Goal: Information Seeking & Learning: Learn about a topic

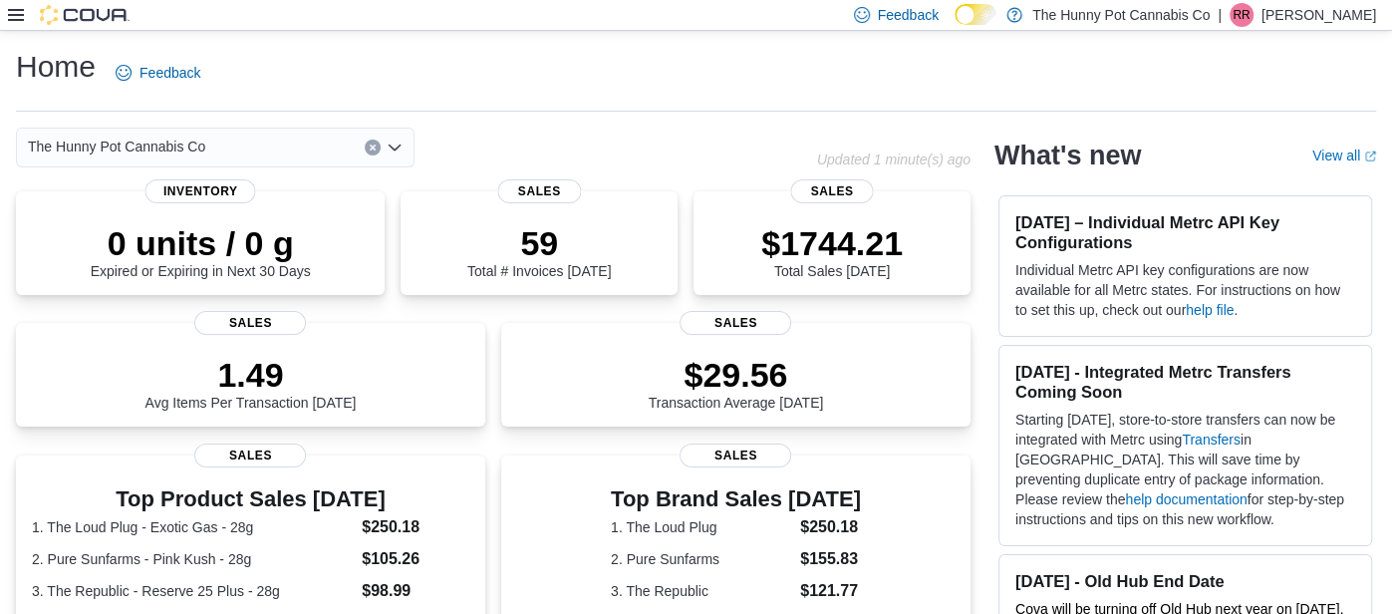
click at [16, 15] on icon at bounding box center [16, 15] width 16 height 12
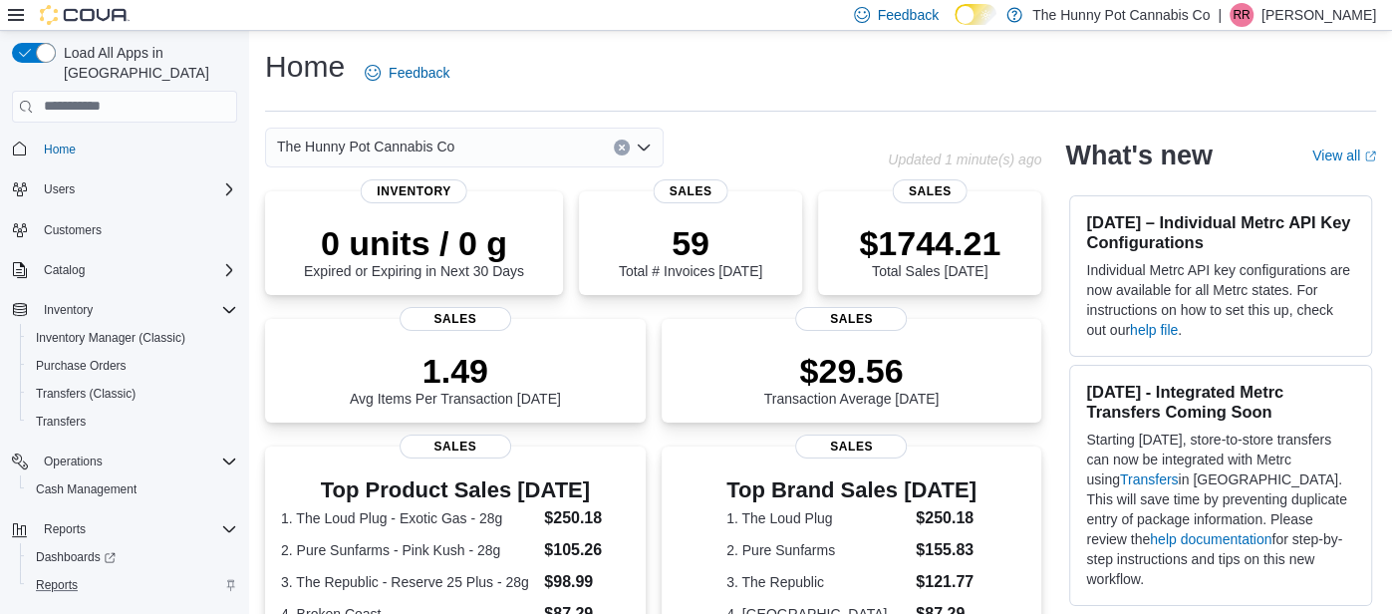
click at [87, 573] on div "Reports" at bounding box center [132, 585] width 209 height 24
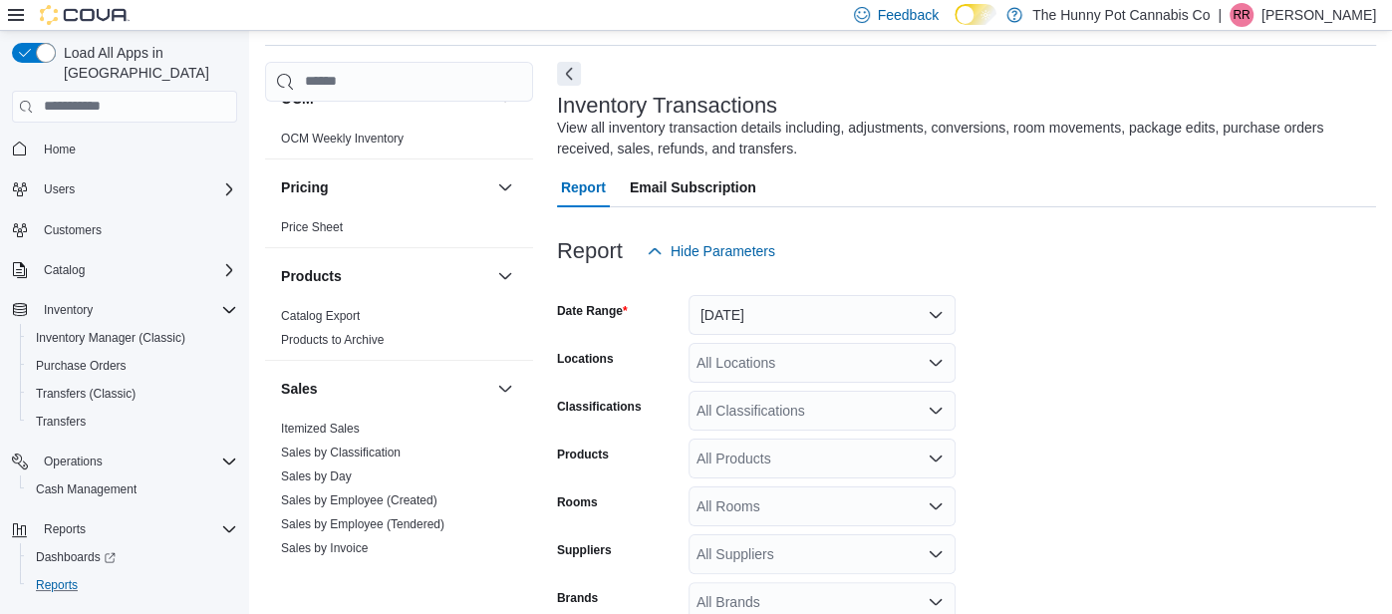
scroll to position [786, 0]
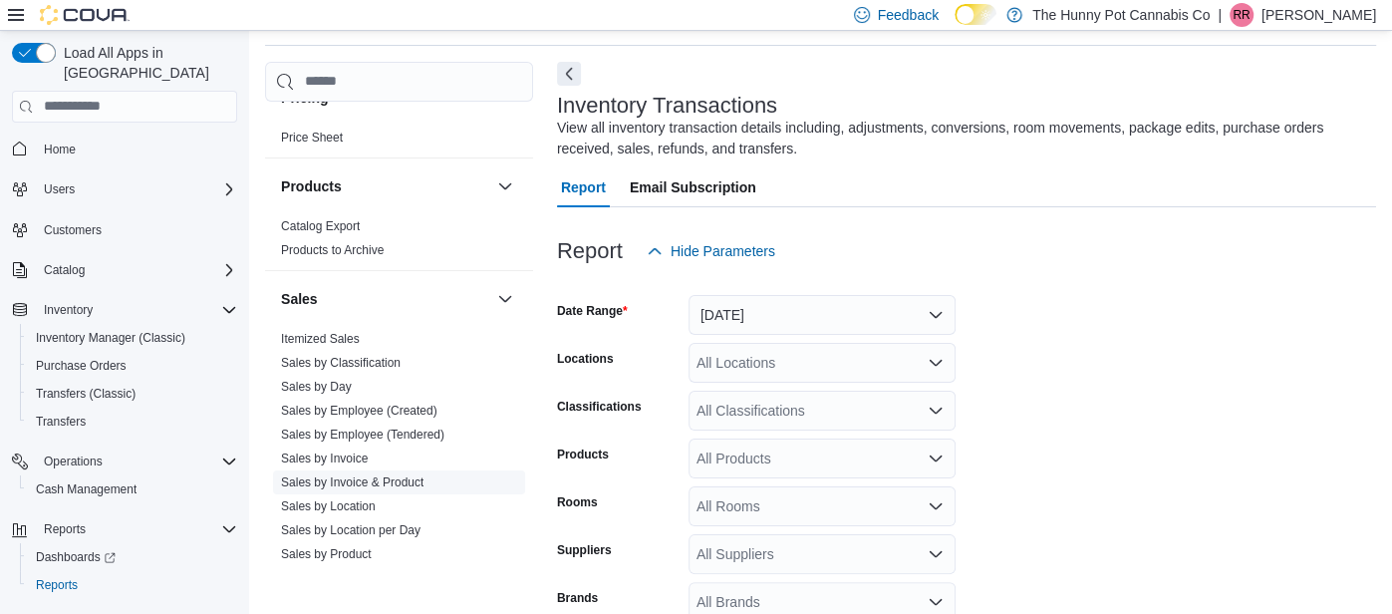
click at [336, 475] on link "Sales by Invoice & Product" at bounding box center [352, 482] width 142 height 14
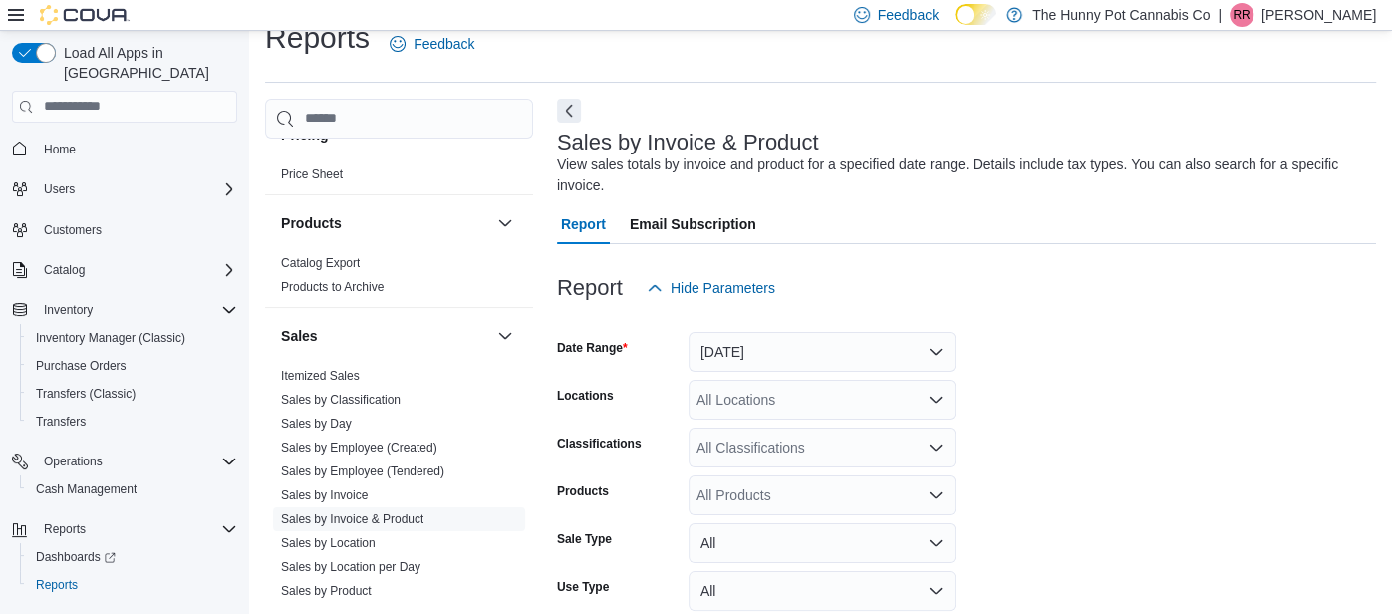
scroll to position [66, 0]
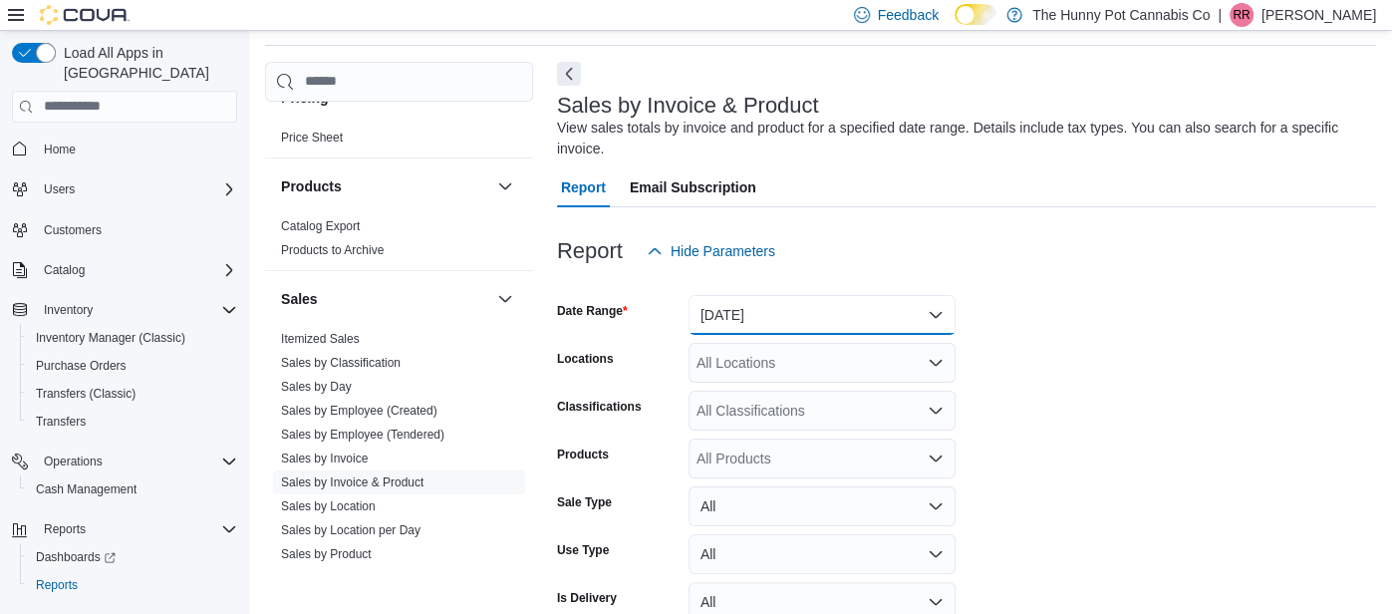
click at [748, 313] on button "Yesterday" at bounding box center [821, 315] width 267 height 40
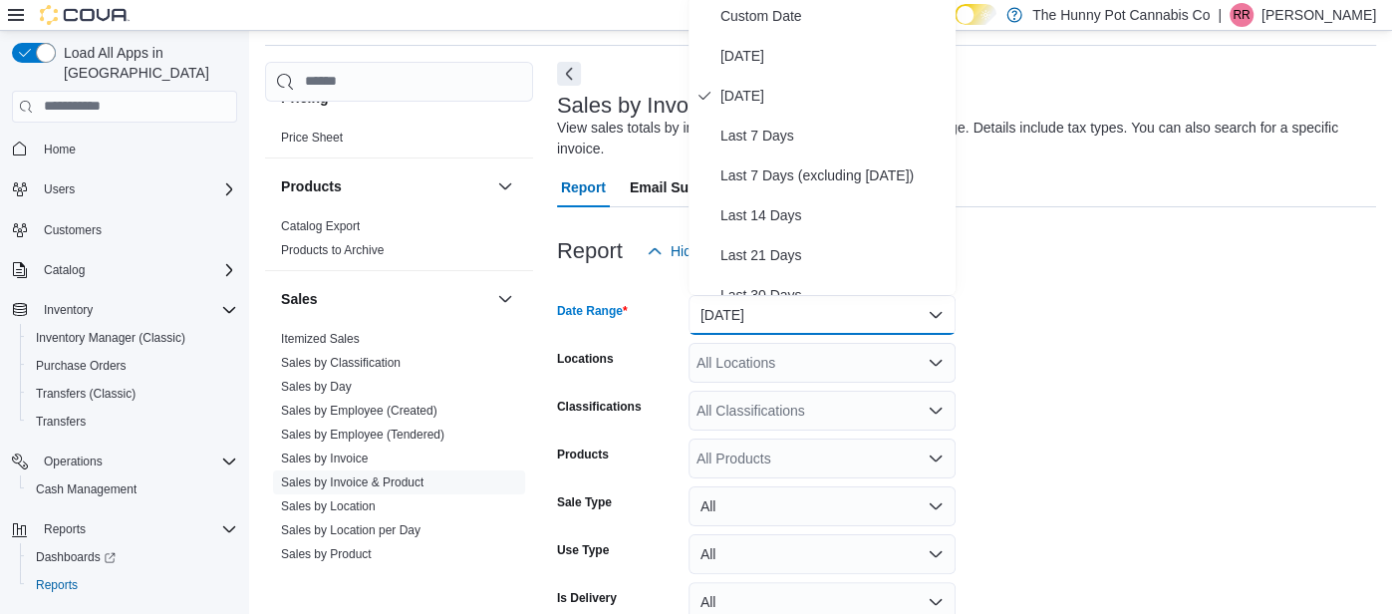
scroll to position [61, 0]
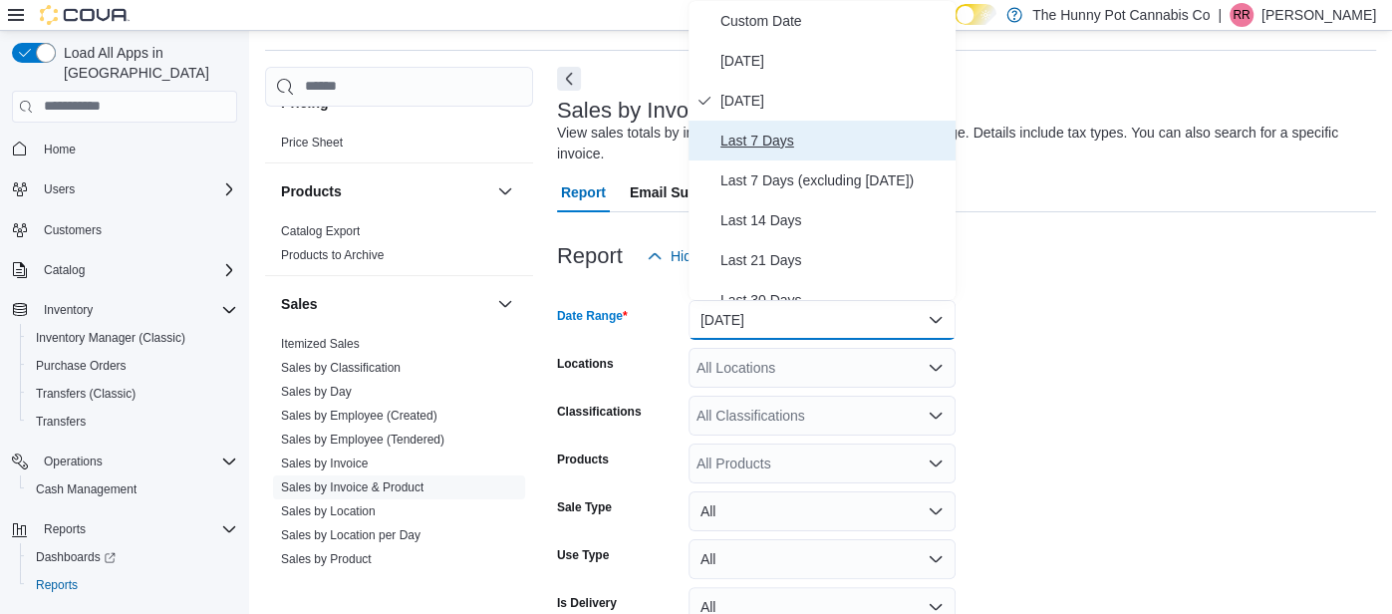
click at [773, 137] on span "Last 7 Days" at bounding box center [833, 141] width 227 height 24
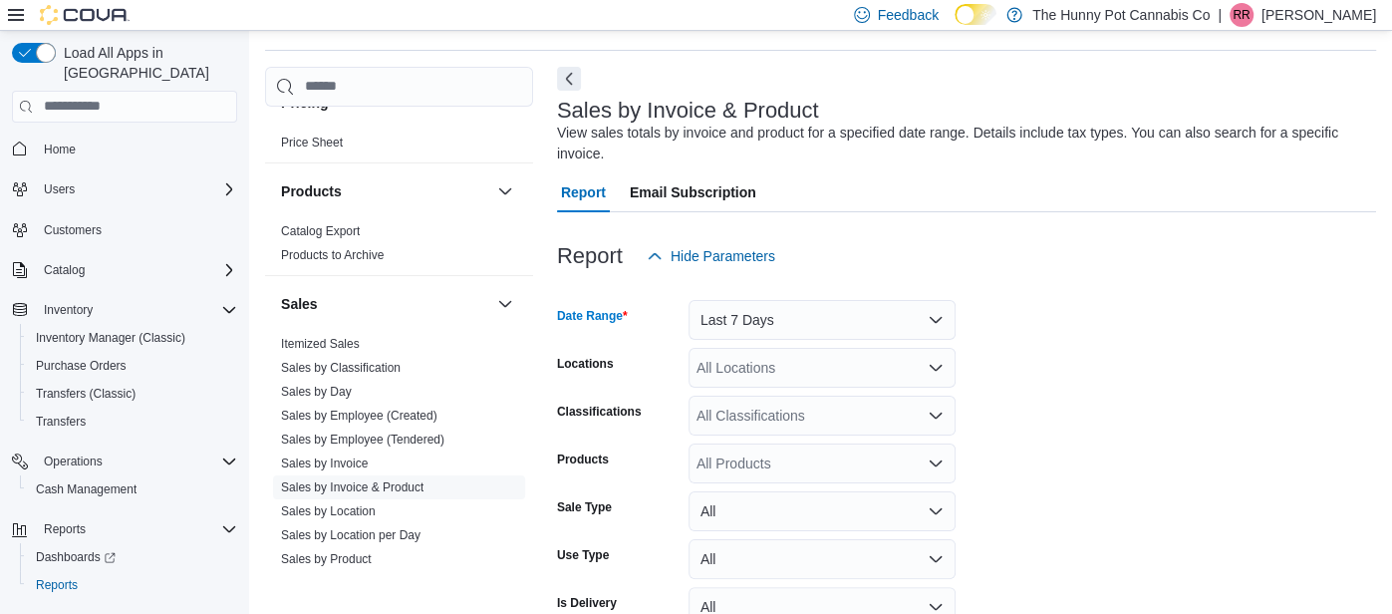
click at [710, 358] on div "All Locations" at bounding box center [821, 368] width 267 height 40
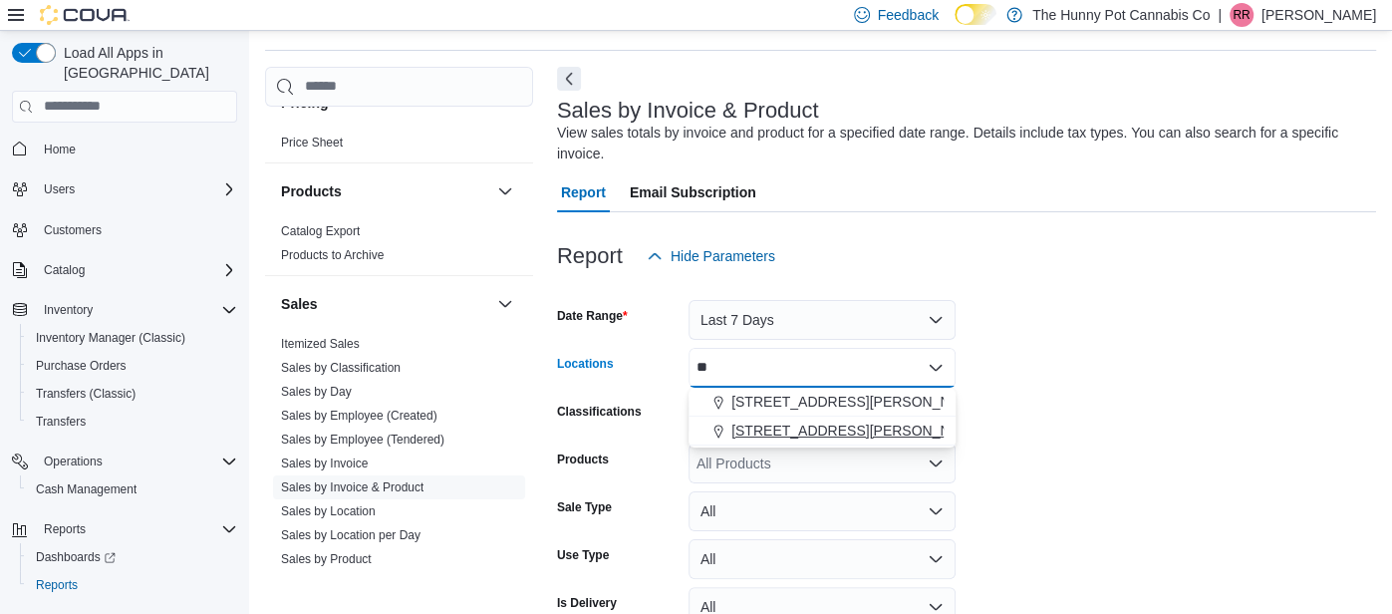
type input "**"
click at [727, 429] on span "Choose from the following options" at bounding box center [720, 430] width 21 height 20
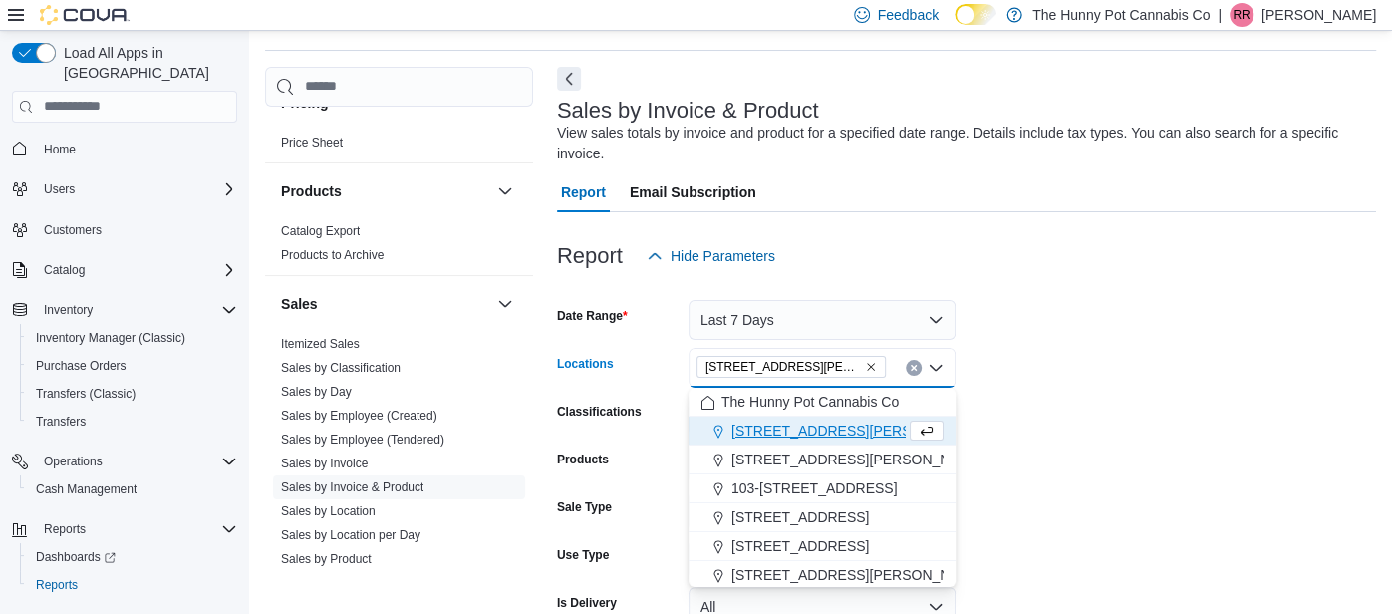
click at [1081, 388] on form "Date Range Last 7 Days Locations 1288 Ritson Rd N Combo box. Selected. 1288 Rit…" at bounding box center [966, 527] width 819 height 502
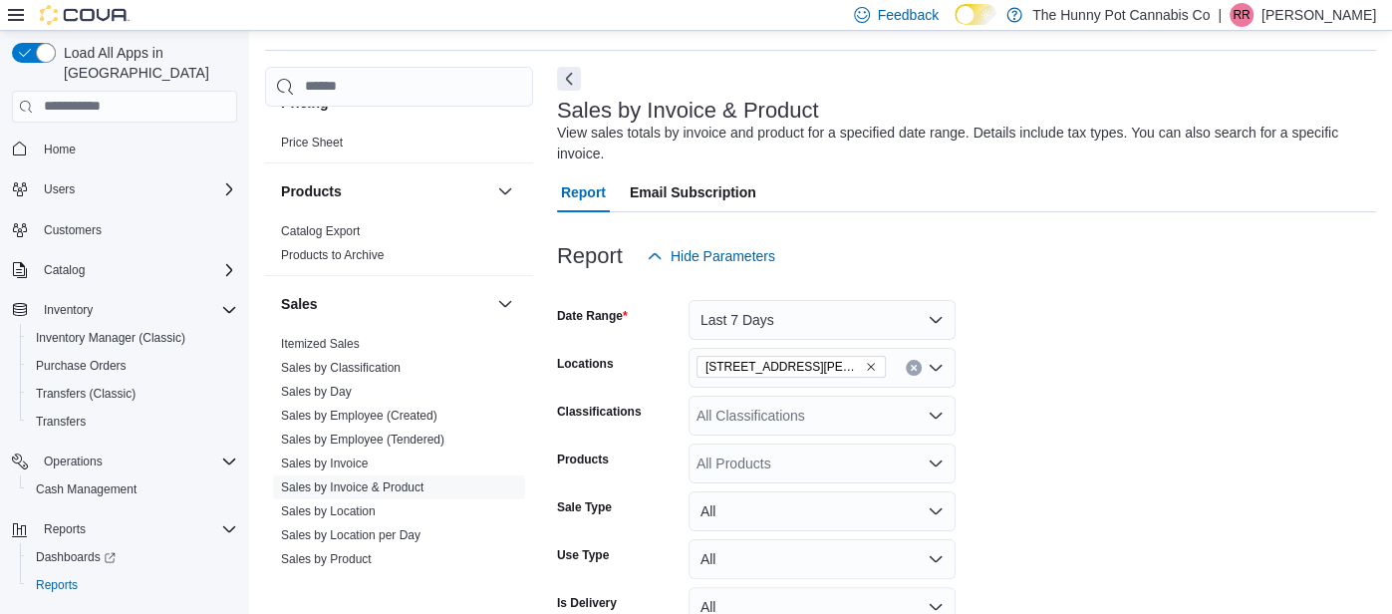
click at [776, 453] on div "All Products" at bounding box center [821, 463] width 267 height 40
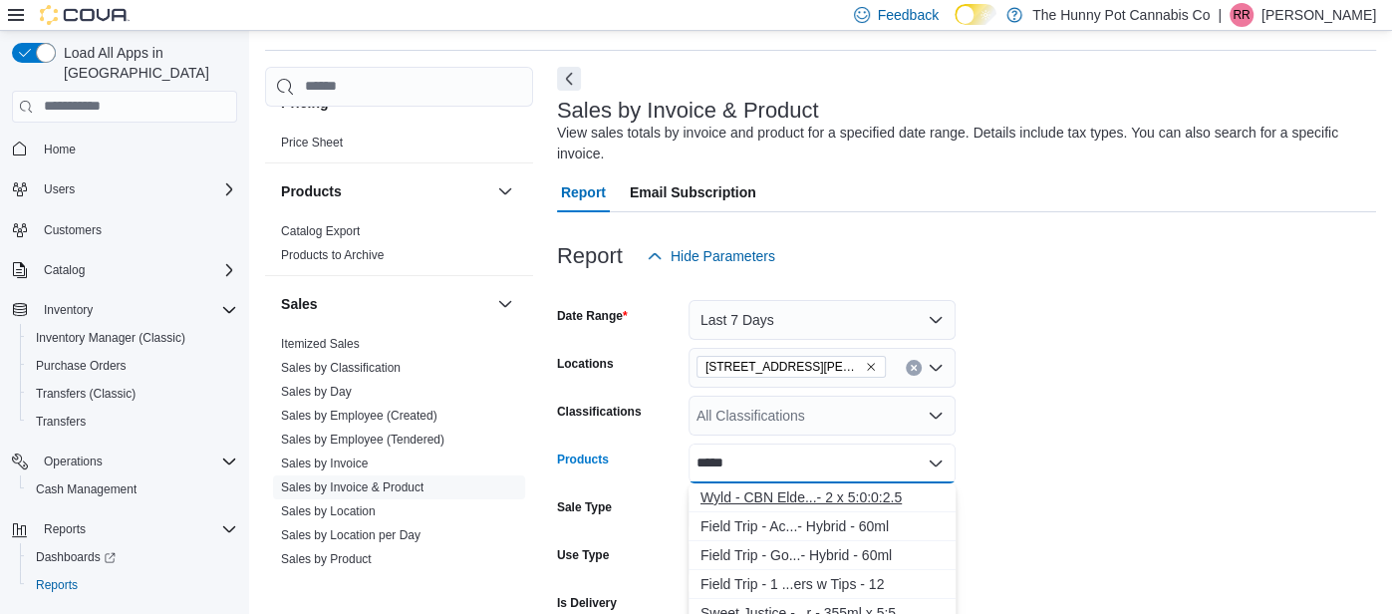
type input "*****"
click at [774, 497] on div "Wyld - CBN Elde...- 2 x 5:0:0:2.5" at bounding box center [821, 497] width 243 height 20
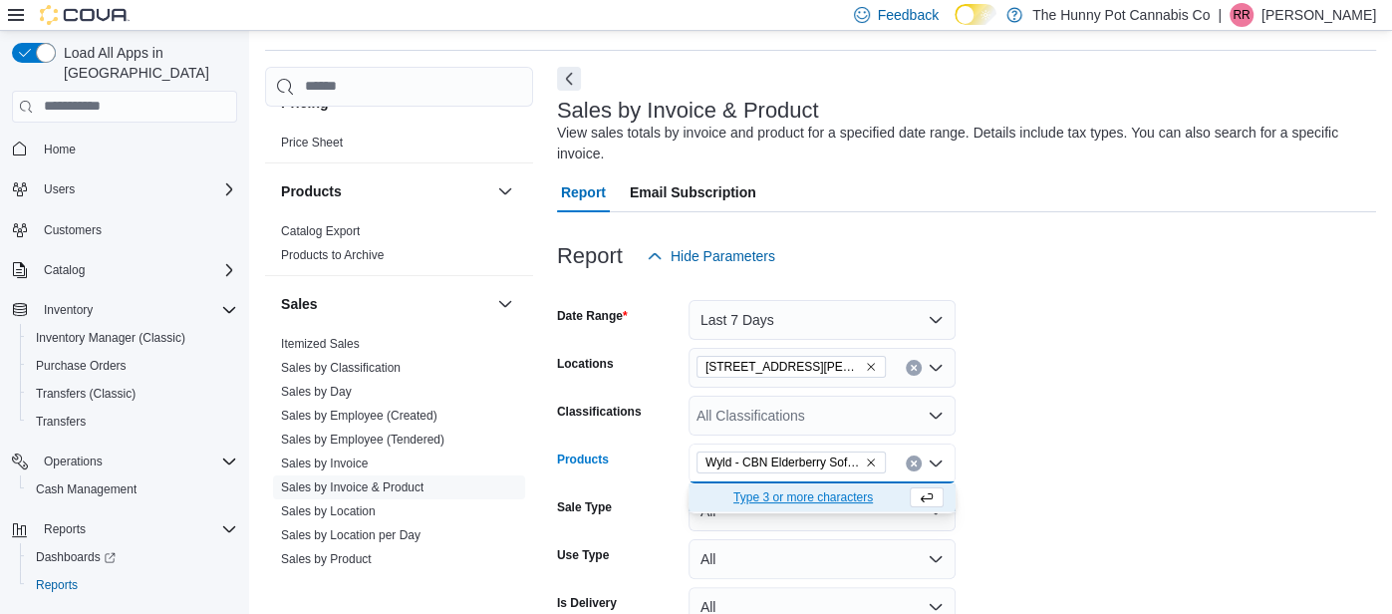
click at [1234, 425] on form "Date Range Last 7 Days Locations 1288 Ritson Rd N Classifications All Classific…" at bounding box center [966, 527] width 819 height 502
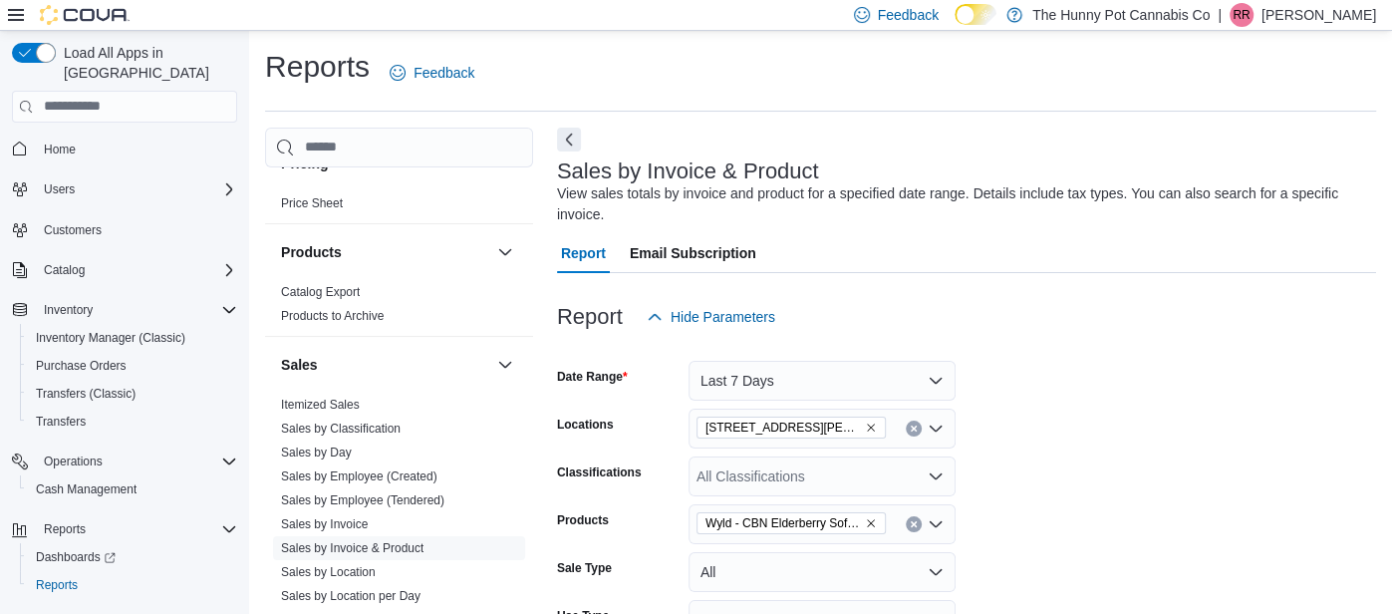
scroll to position [264, 0]
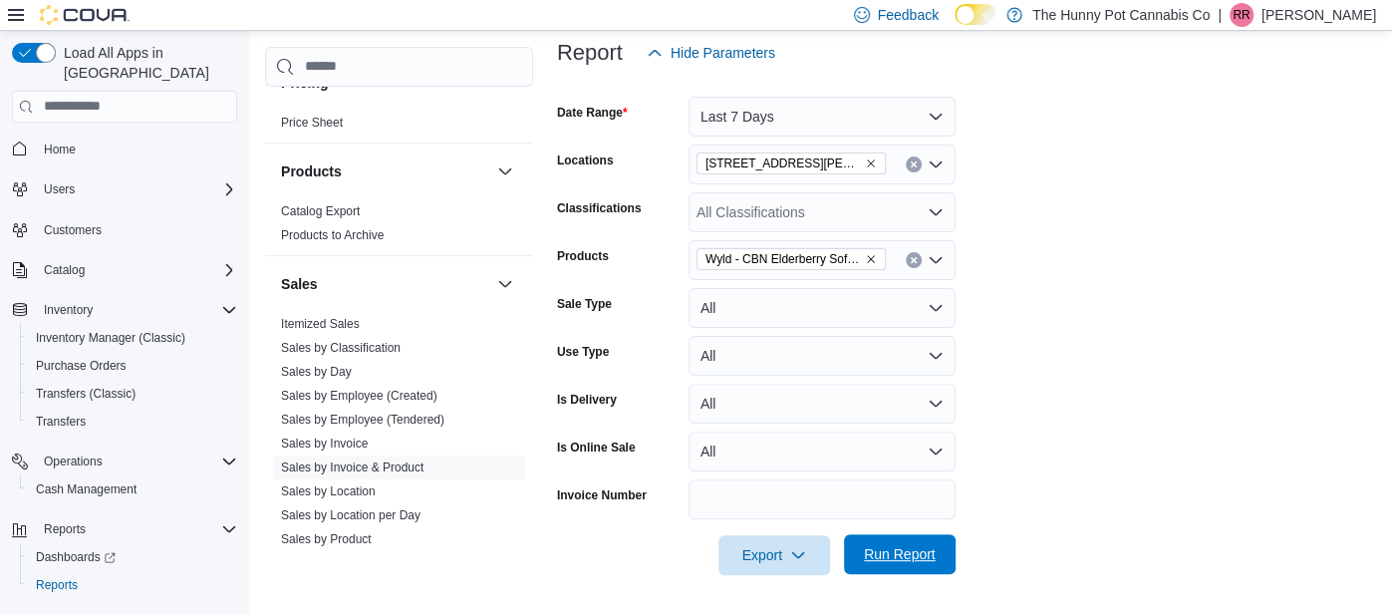
click at [859, 568] on span "Run Report" at bounding box center [900, 554] width 88 height 40
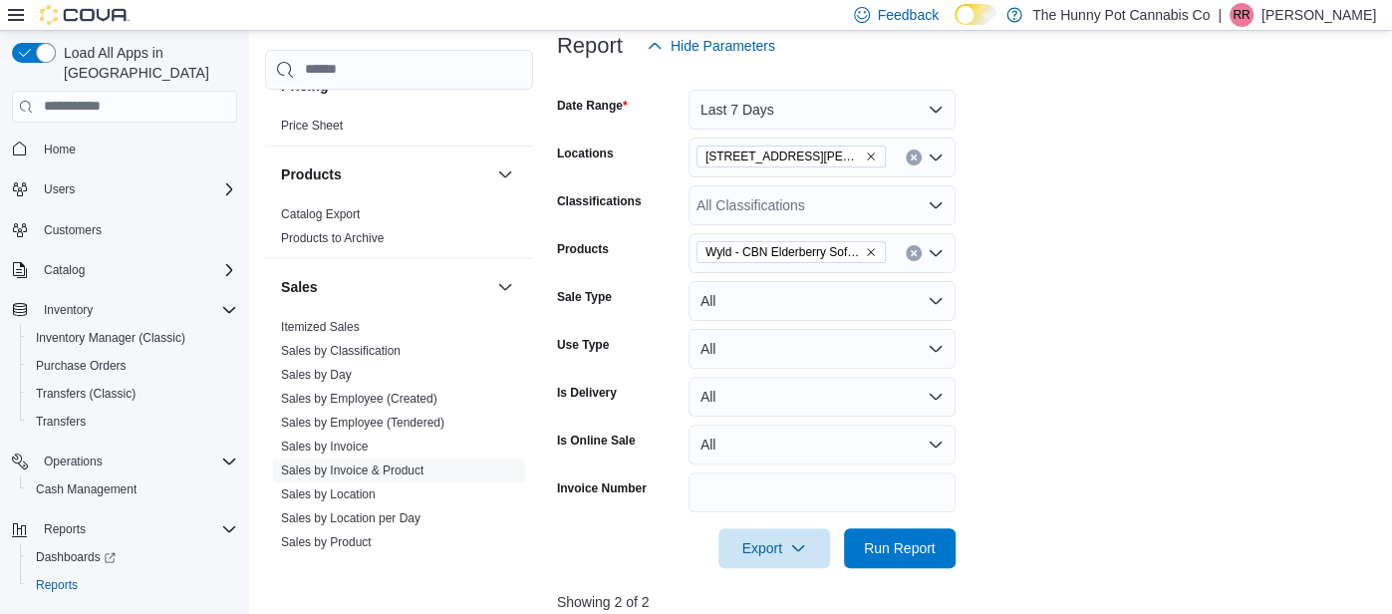
scroll to position [270, 0]
click at [792, 125] on button "Last 7 Days" at bounding box center [821, 111] width 267 height 40
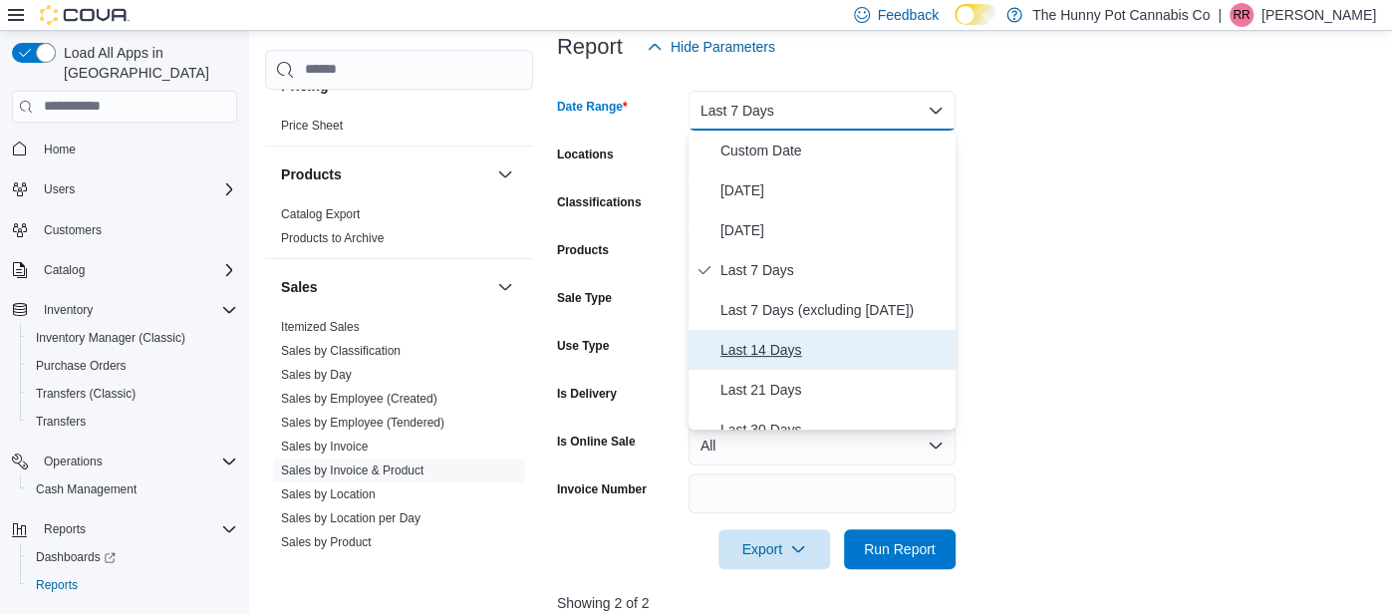
click at [763, 338] on span "Last 14 Days" at bounding box center [833, 350] width 227 height 24
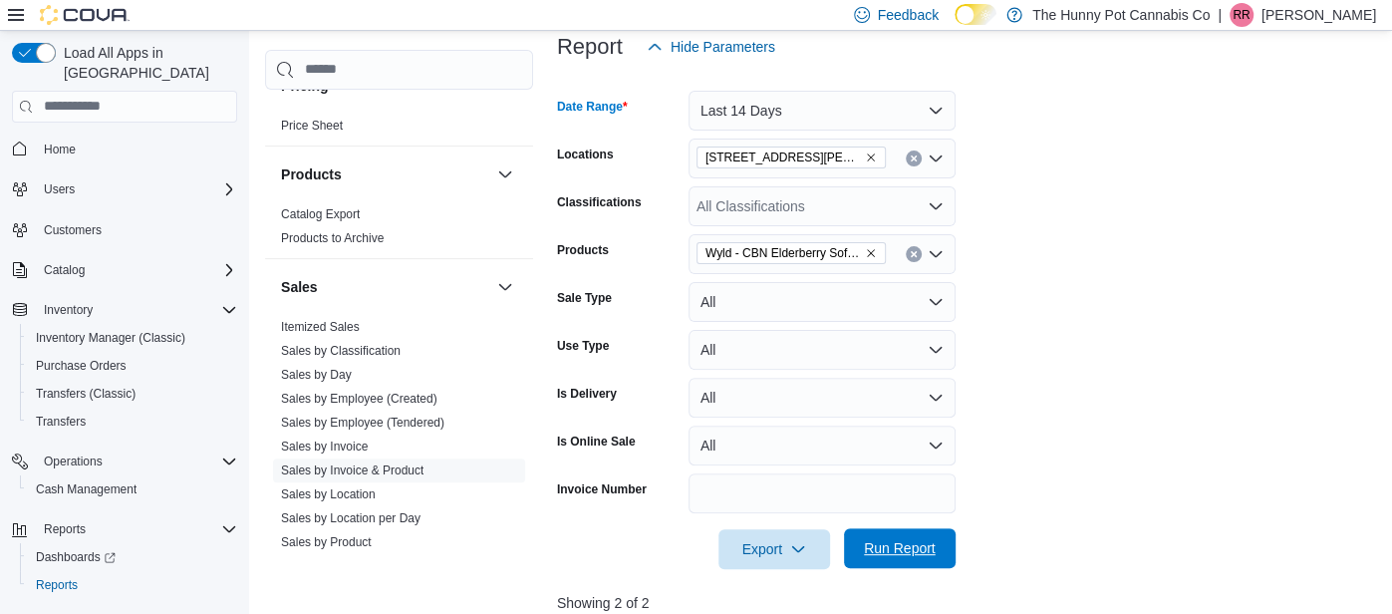
click at [870, 555] on span "Run Report" at bounding box center [900, 548] width 72 height 20
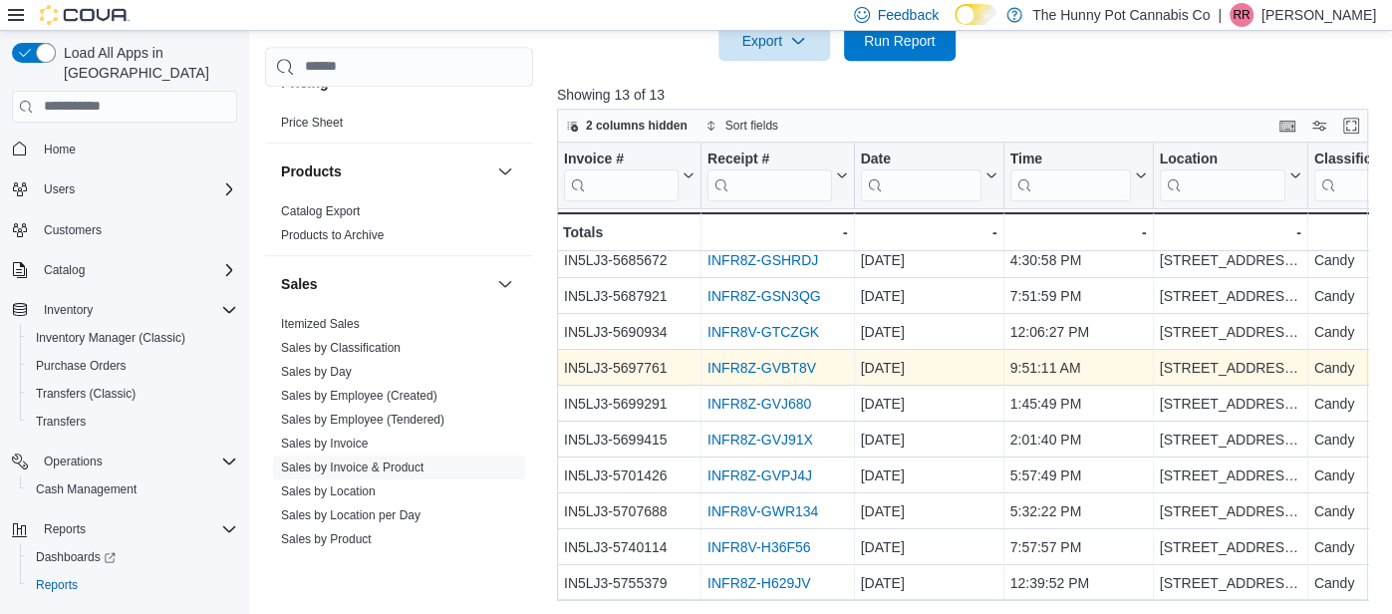
scroll to position [779, 0]
click at [64, 330] on span "Inventory Manager (Classic)" at bounding box center [110, 338] width 149 height 16
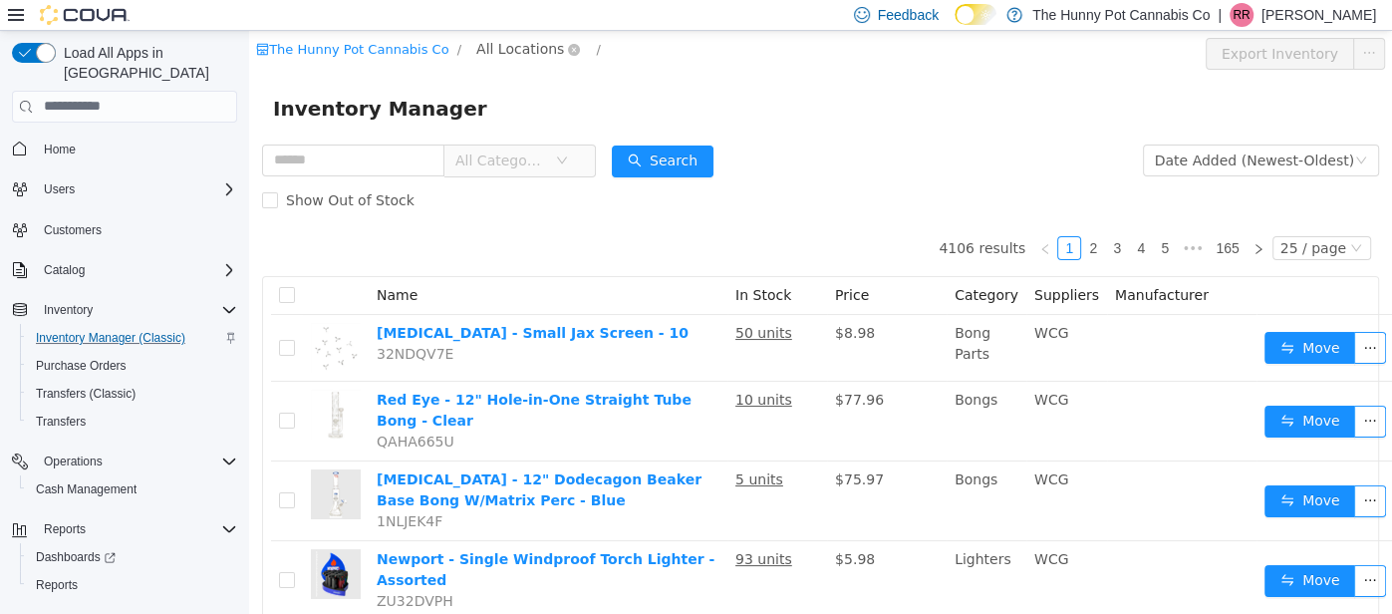
click at [496, 41] on span "All Locations" at bounding box center [520, 48] width 88 height 22
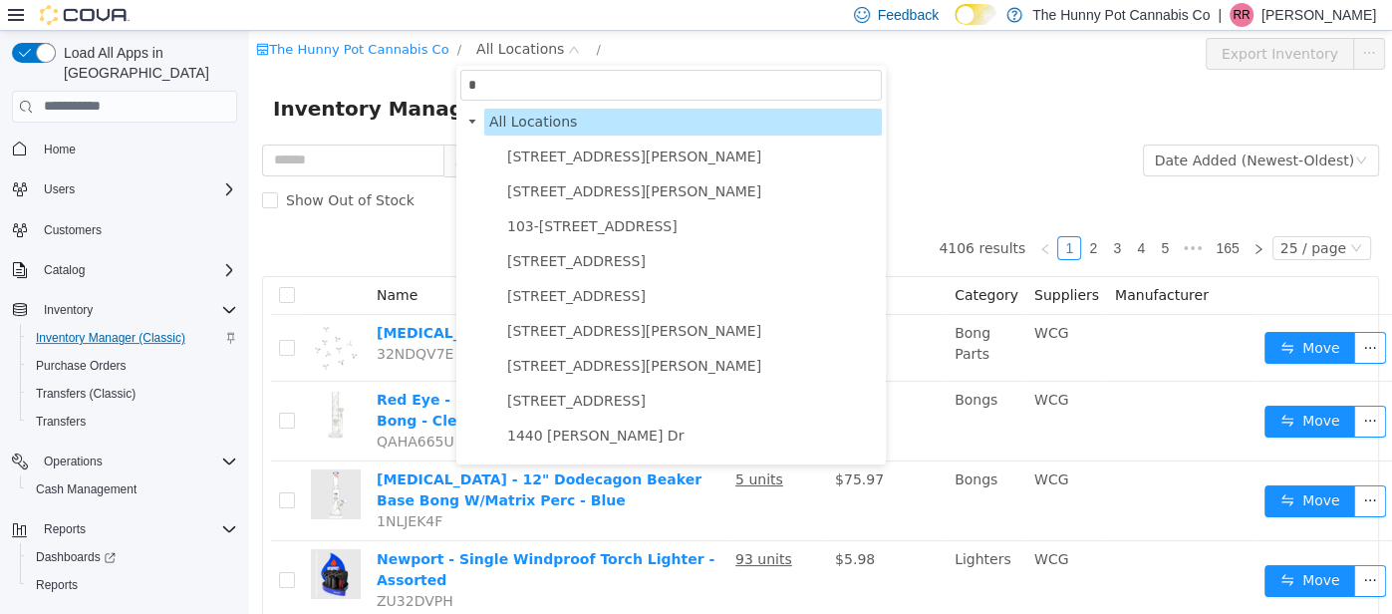
type input "**"
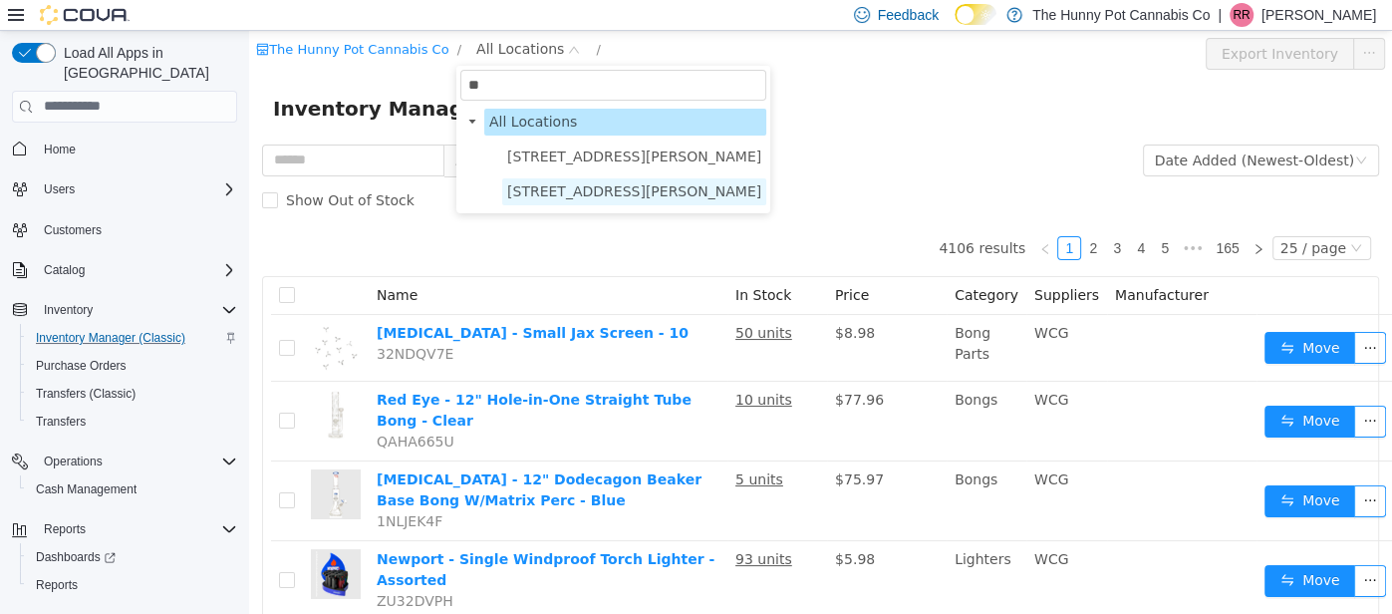
click at [535, 189] on span "1288 Ritson Rd N" at bounding box center [634, 190] width 254 height 16
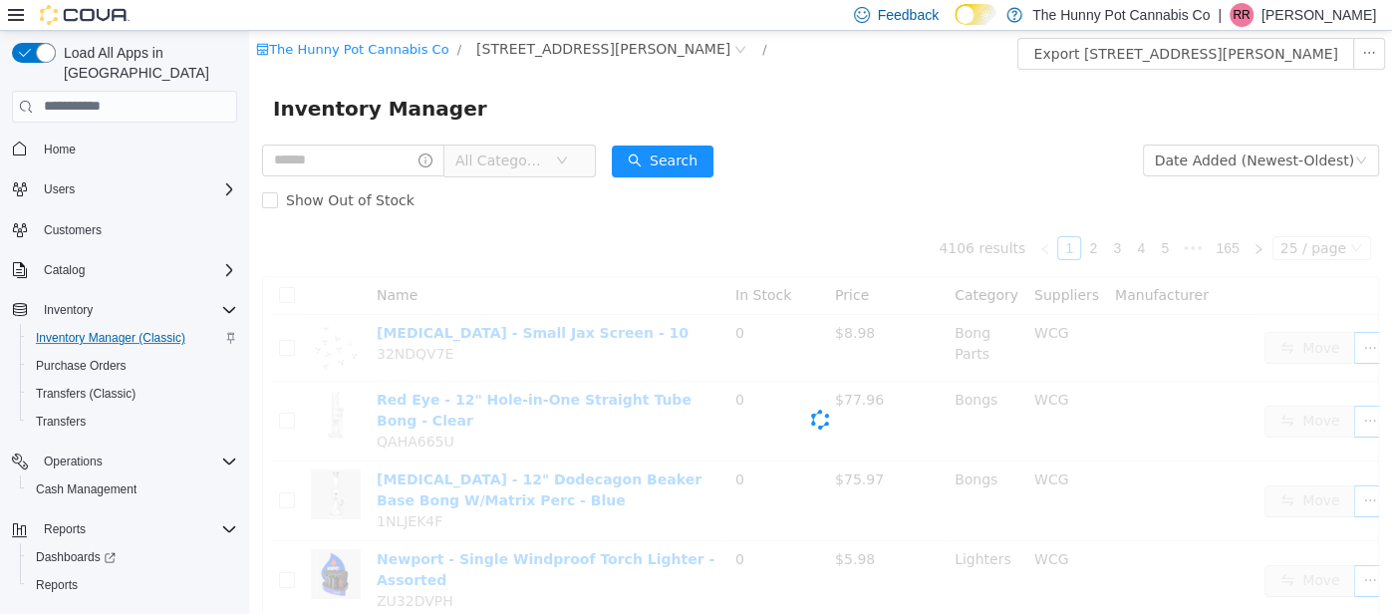
click at [535, 189] on div "Show Out of Stock" at bounding box center [820, 199] width 1117 height 40
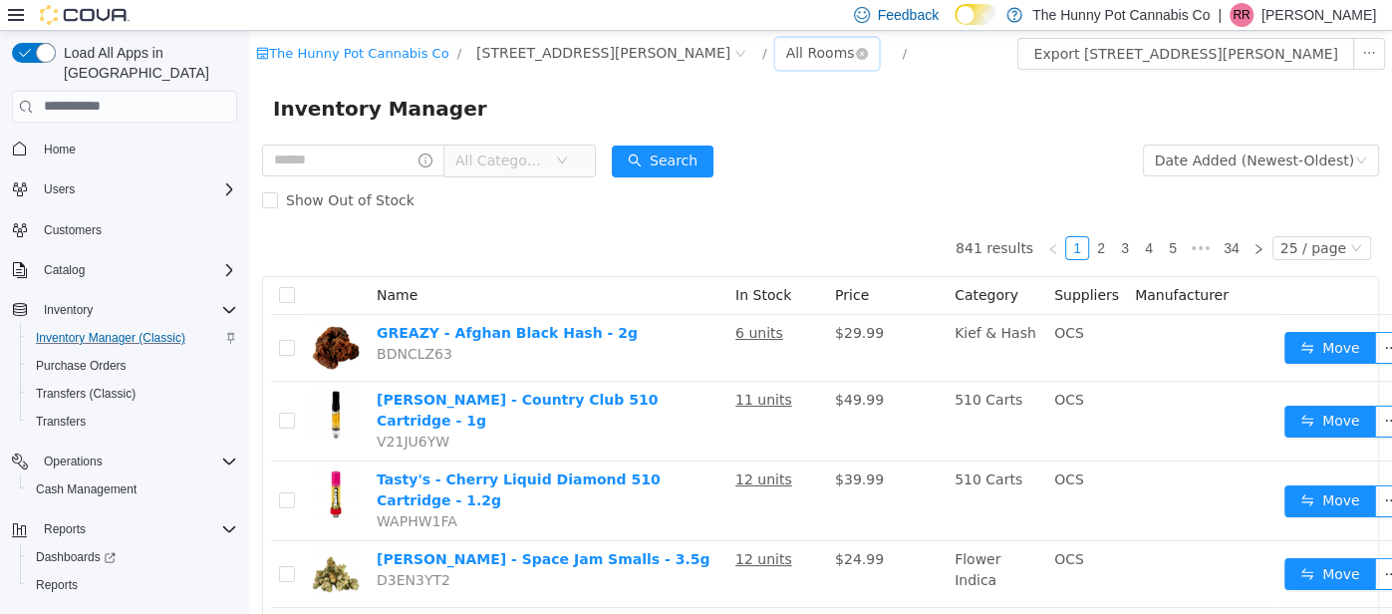
click at [786, 54] on div "All Rooms" at bounding box center [820, 52] width 69 height 30
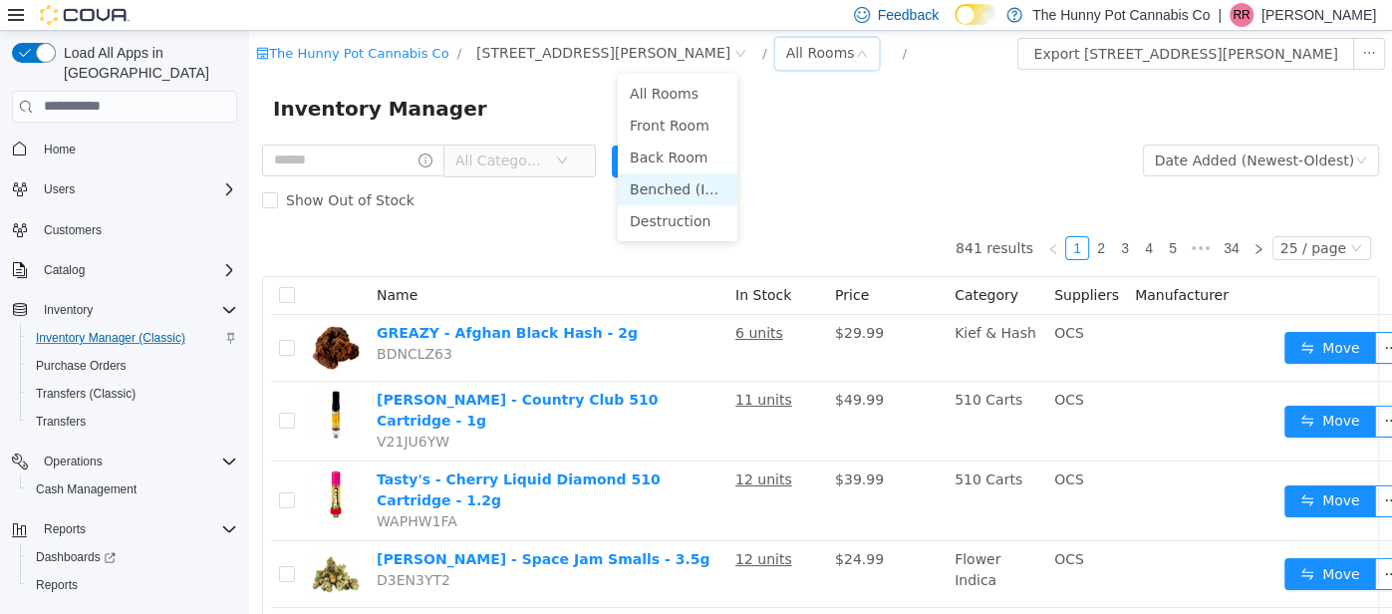
click at [655, 187] on li "Benched (Inactive)" at bounding box center [678, 188] width 120 height 32
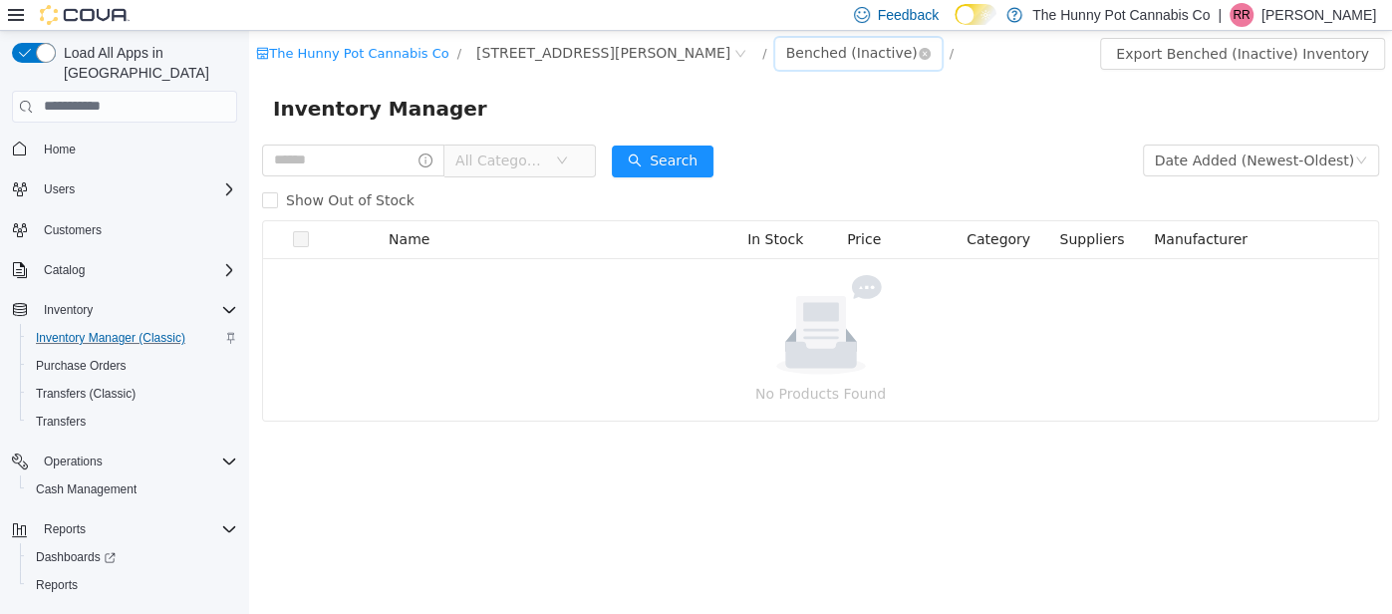
click at [786, 52] on div "Benched (Inactive)" at bounding box center [852, 52] width 132 height 30
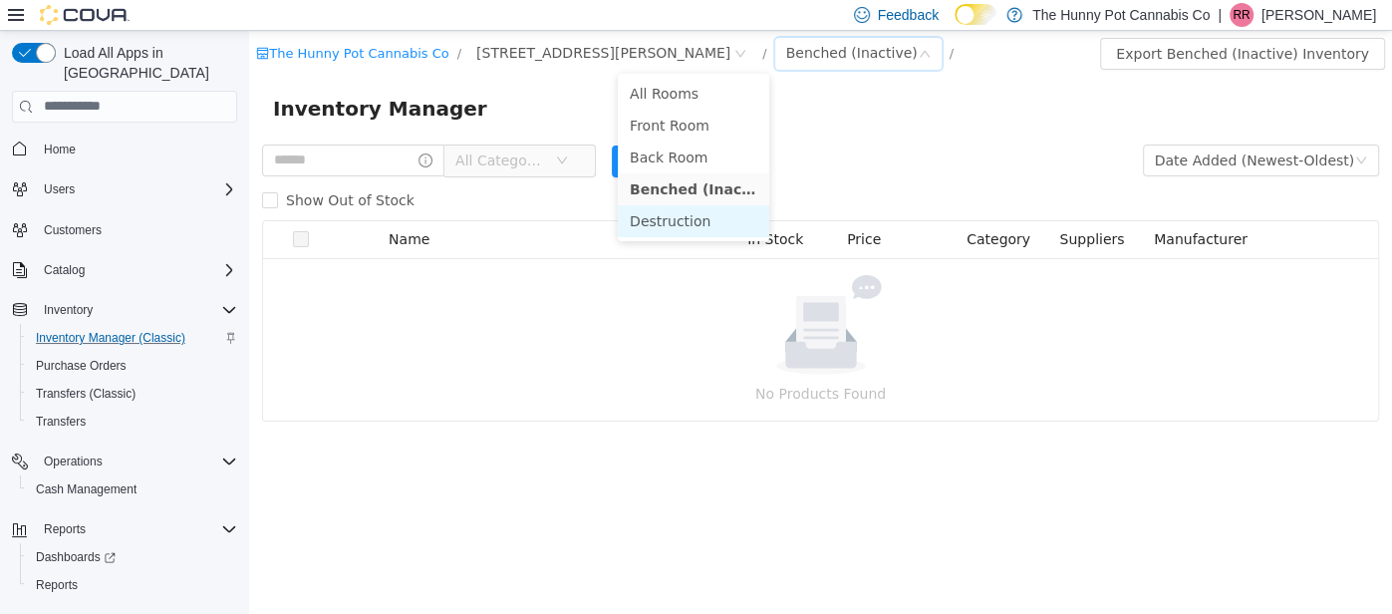
click at [663, 227] on li "Destruction" at bounding box center [693, 220] width 151 height 32
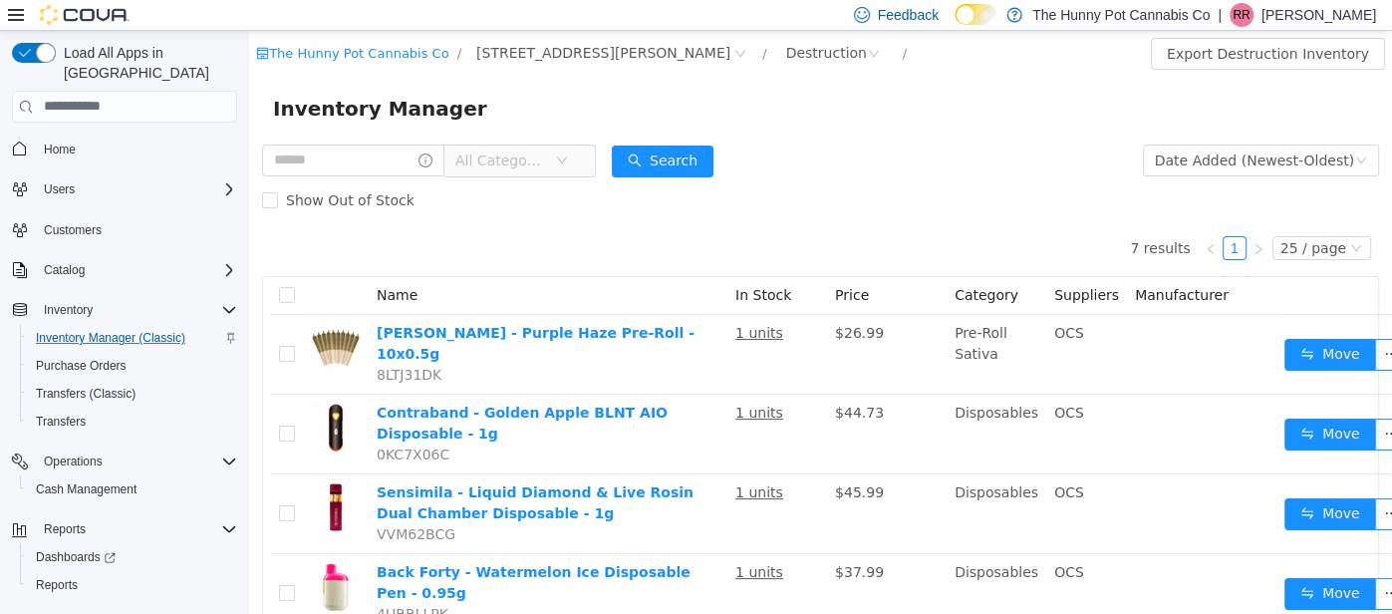
scroll to position [0, 10]
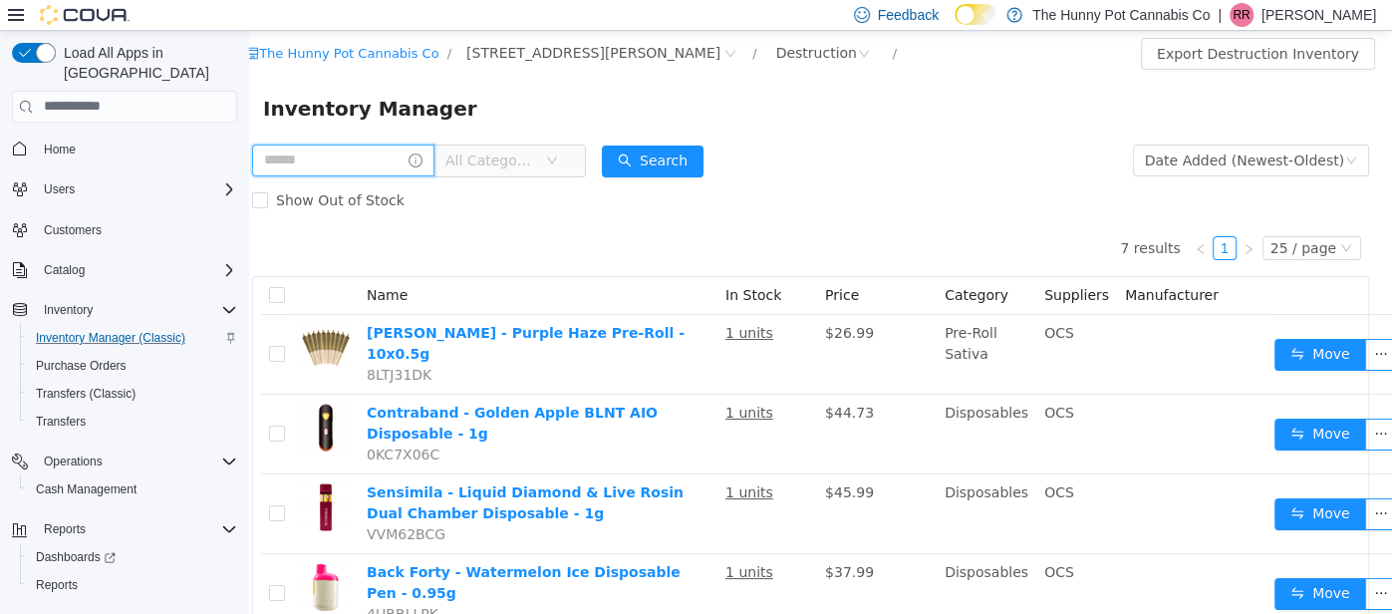
click at [364, 161] on input "text" at bounding box center [343, 159] width 182 height 32
click at [858, 53] on icon "icon: close-circle" at bounding box center [864, 53] width 12 height 12
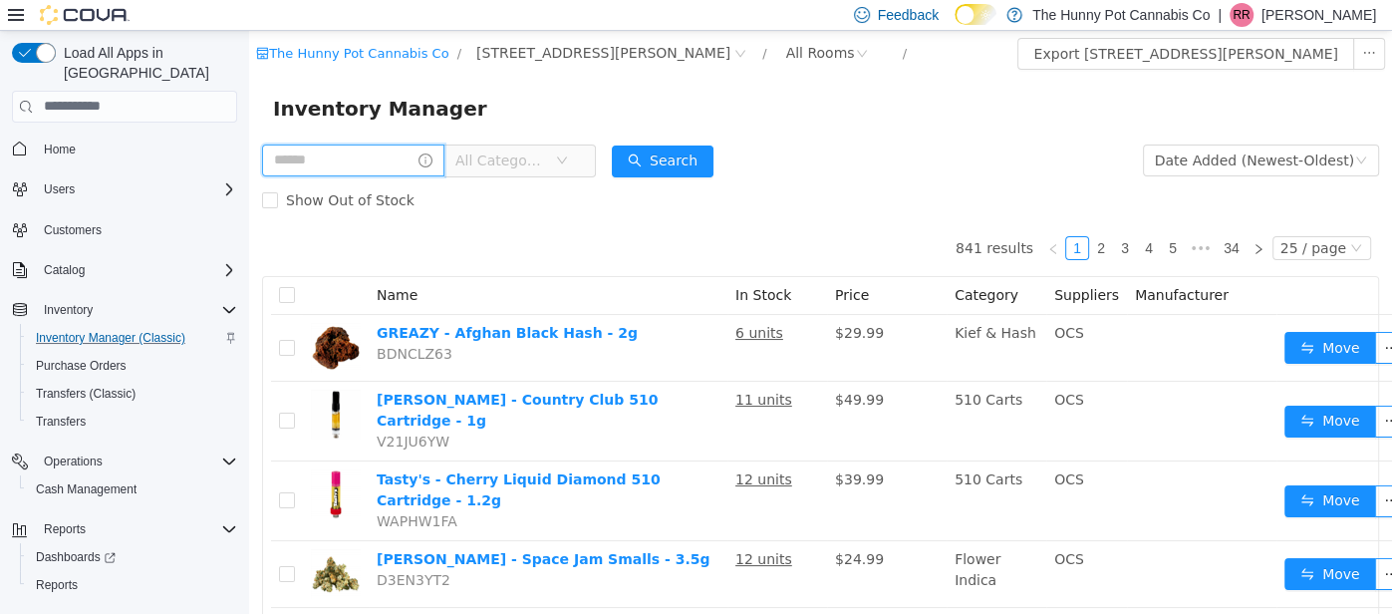
click at [326, 160] on input "text" at bounding box center [353, 159] width 182 height 32
type input "**********"
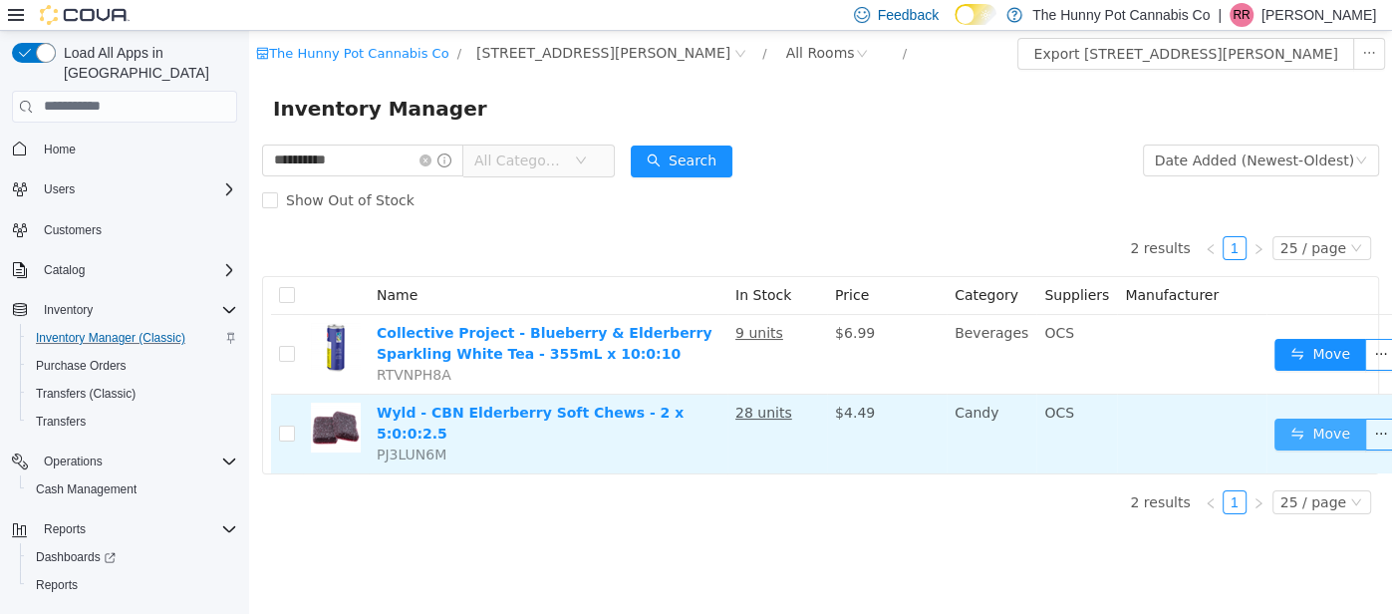
click at [1308, 418] on button "Move" at bounding box center [1320, 433] width 92 height 32
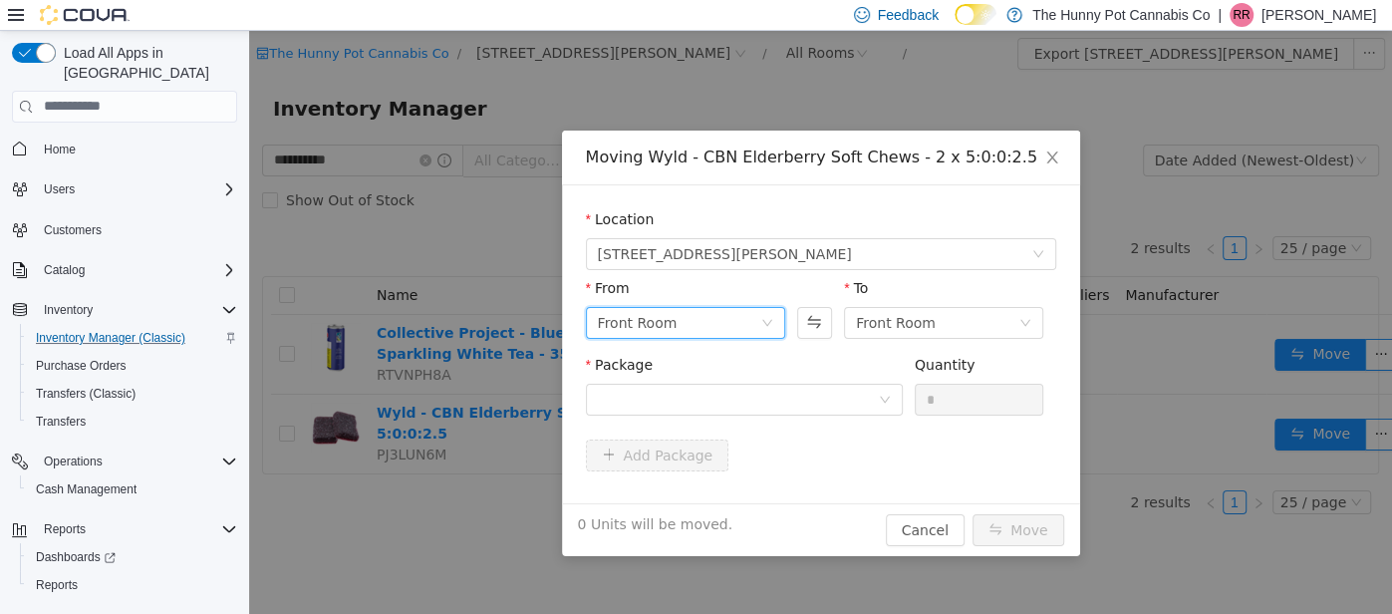
click at [755, 323] on div "Front Room" at bounding box center [679, 322] width 162 height 30
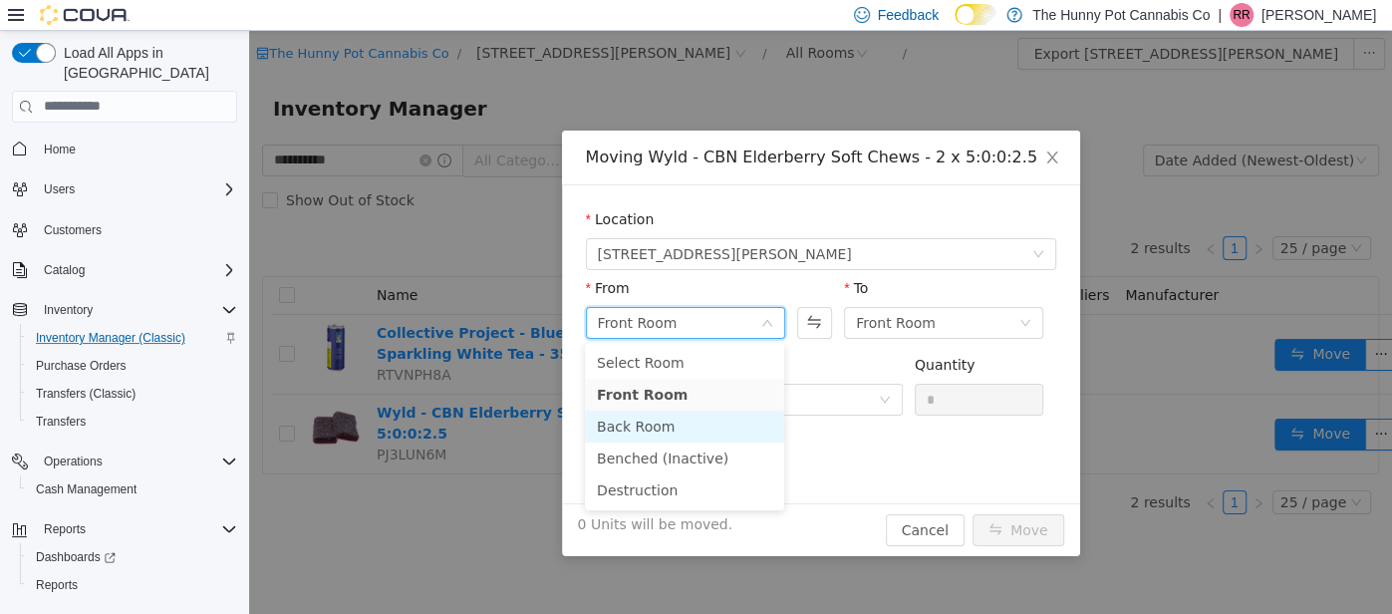
click at [692, 434] on li "Back Room" at bounding box center [684, 425] width 199 height 32
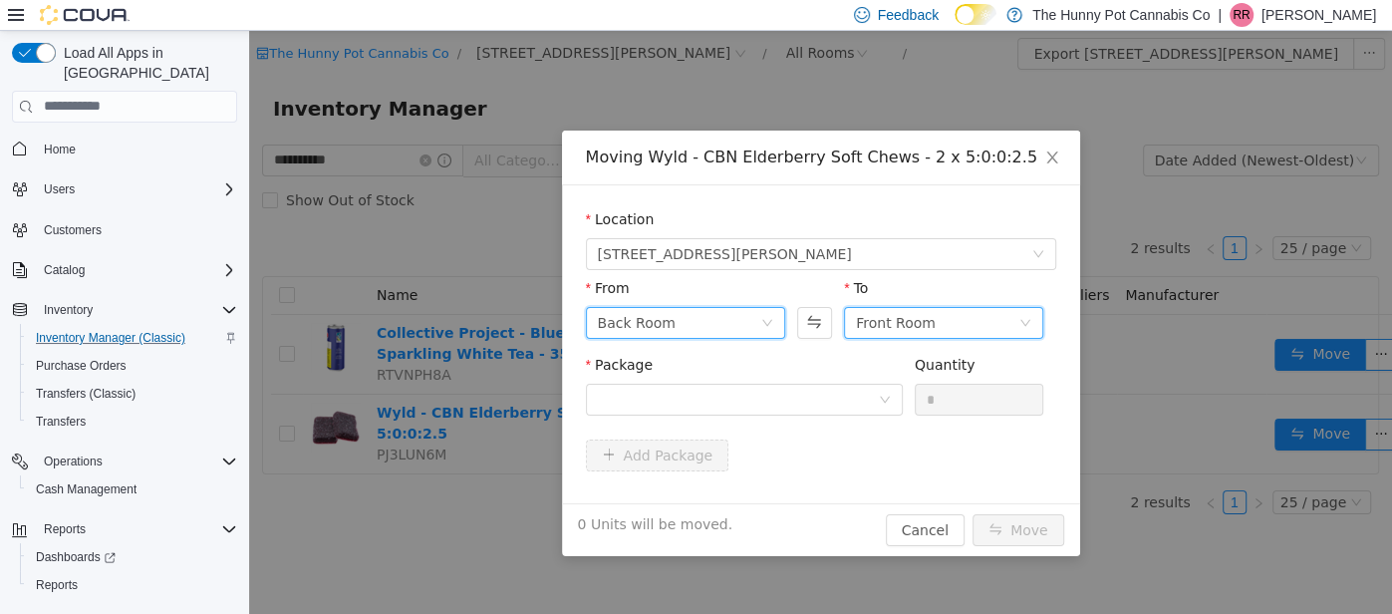
click at [998, 324] on div "Front Room" at bounding box center [937, 322] width 162 height 30
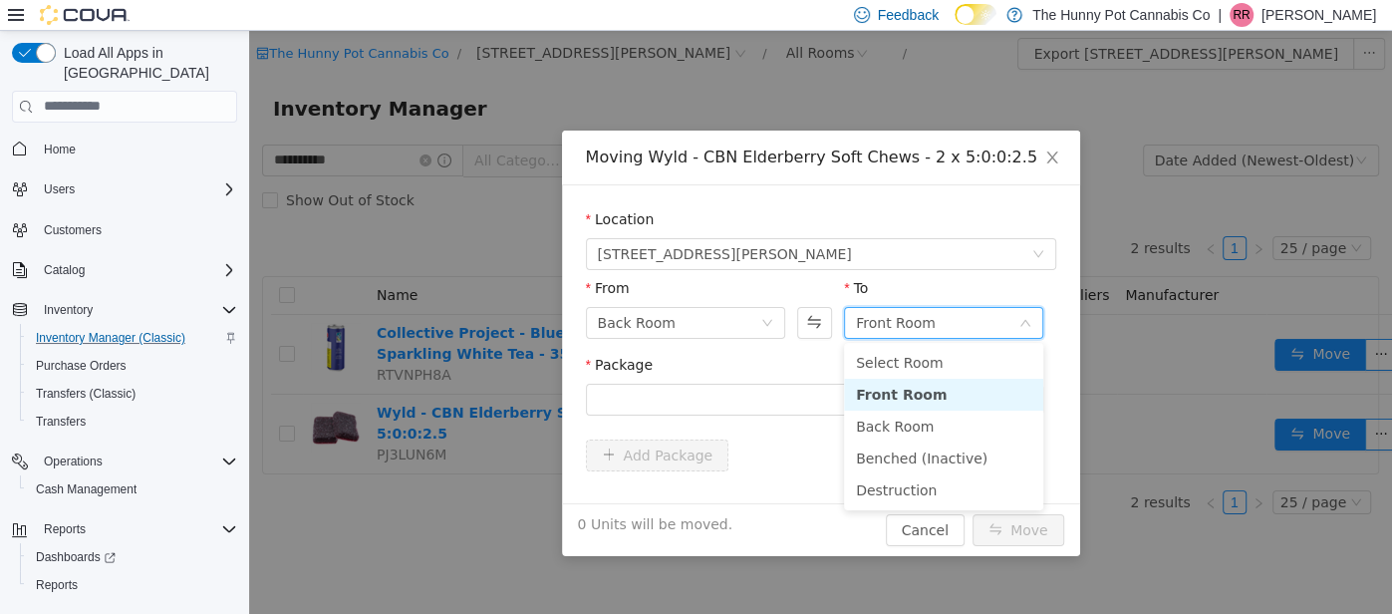
click at [931, 401] on li "Front Room" at bounding box center [943, 394] width 199 height 32
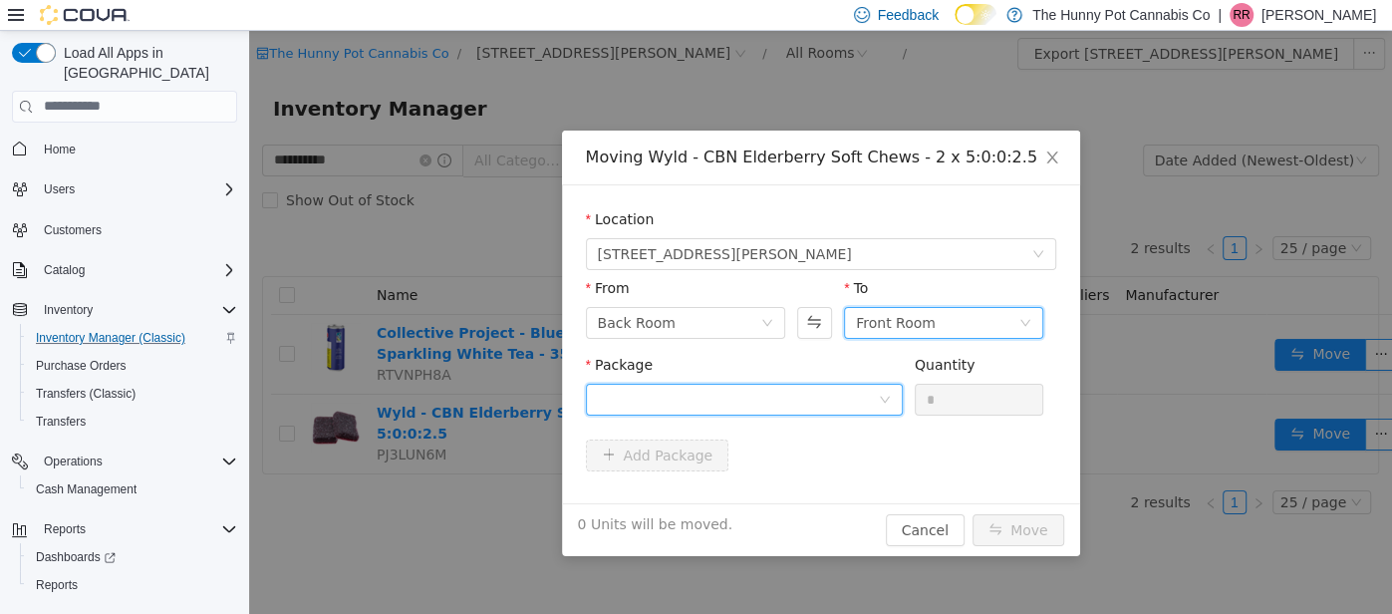
click at [866, 402] on div at bounding box center [738, 399] width 280 height 30
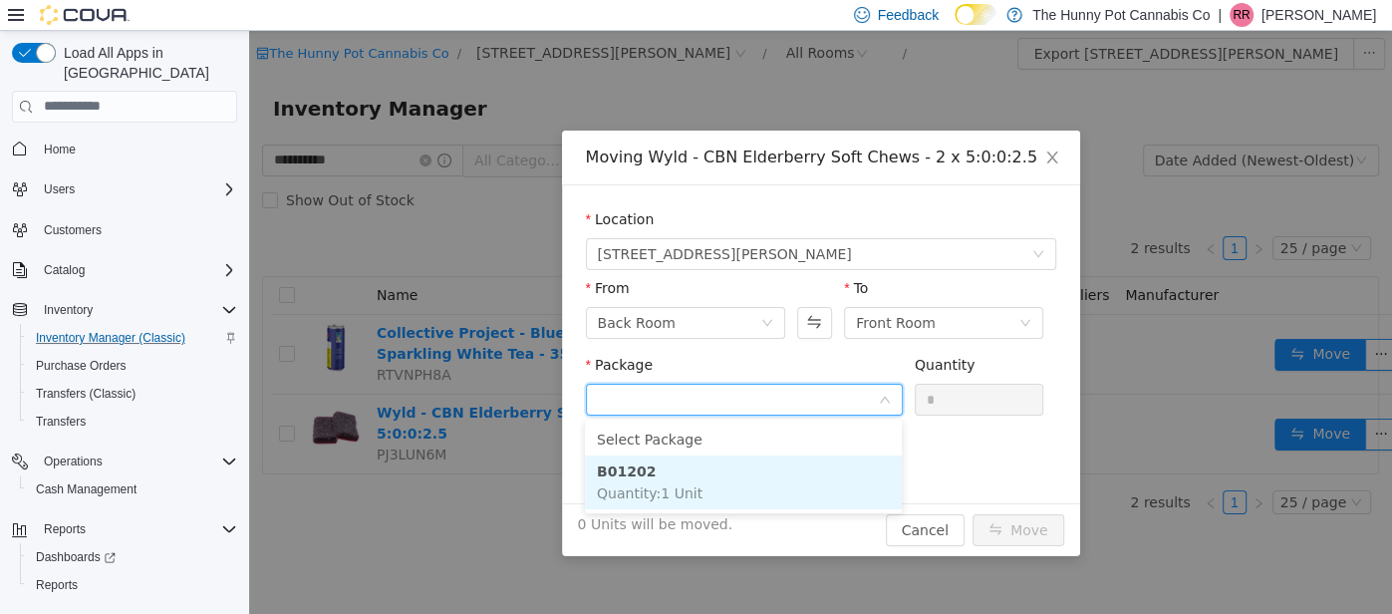
click at [790, 492] on li "B01202 Quantity : 1 Unit" at bounding box center [743, 481] width 317 height 54
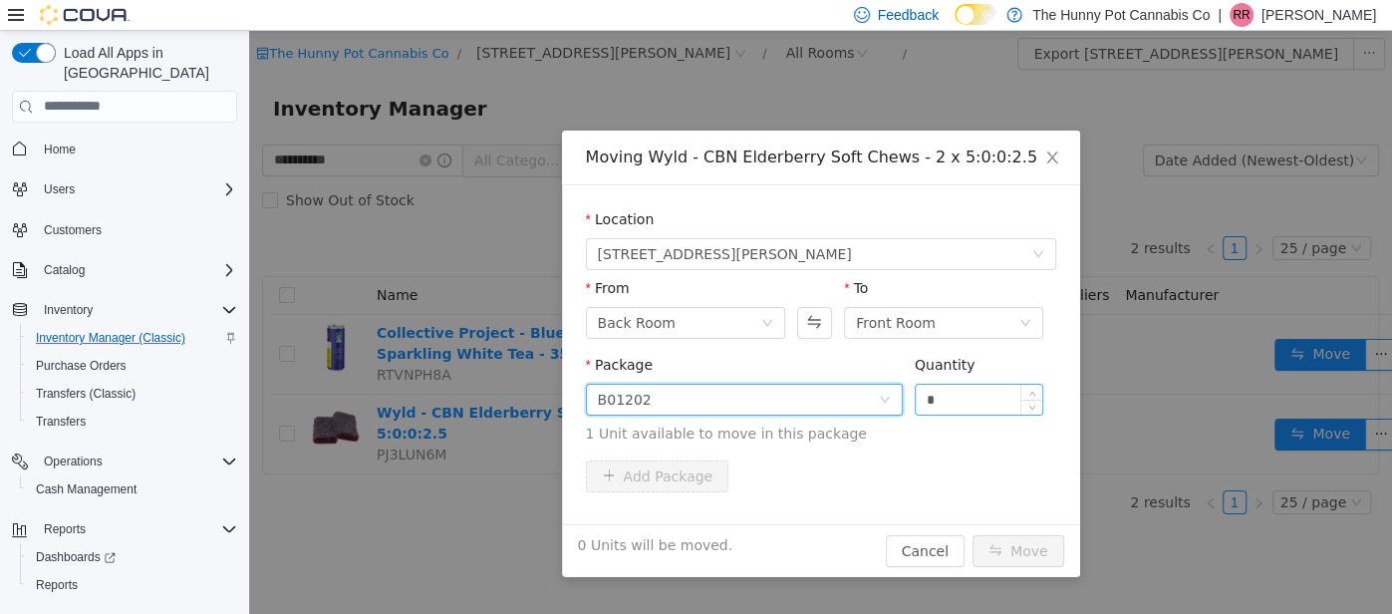
click at [948, 394] on input "*" at bounding box center [980, 399] width 128 height 30
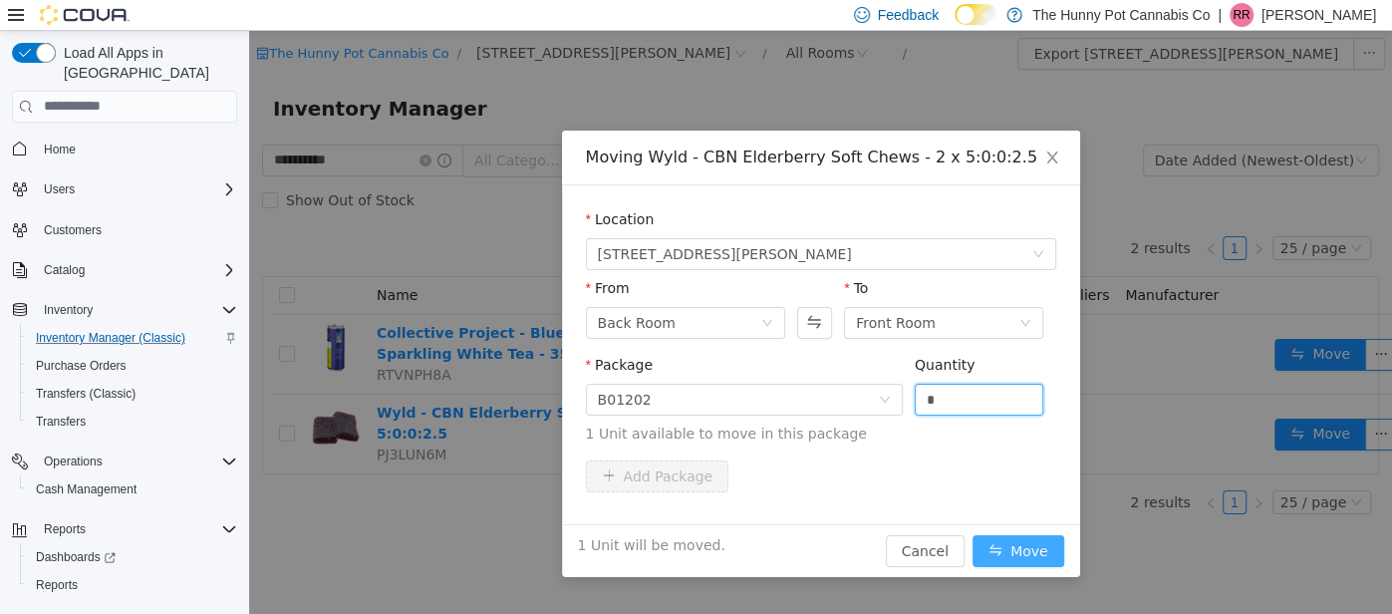
type input "*"
click at [1016, 548] on button "Move" at bounding box center [1018, 550] width 92 height 32
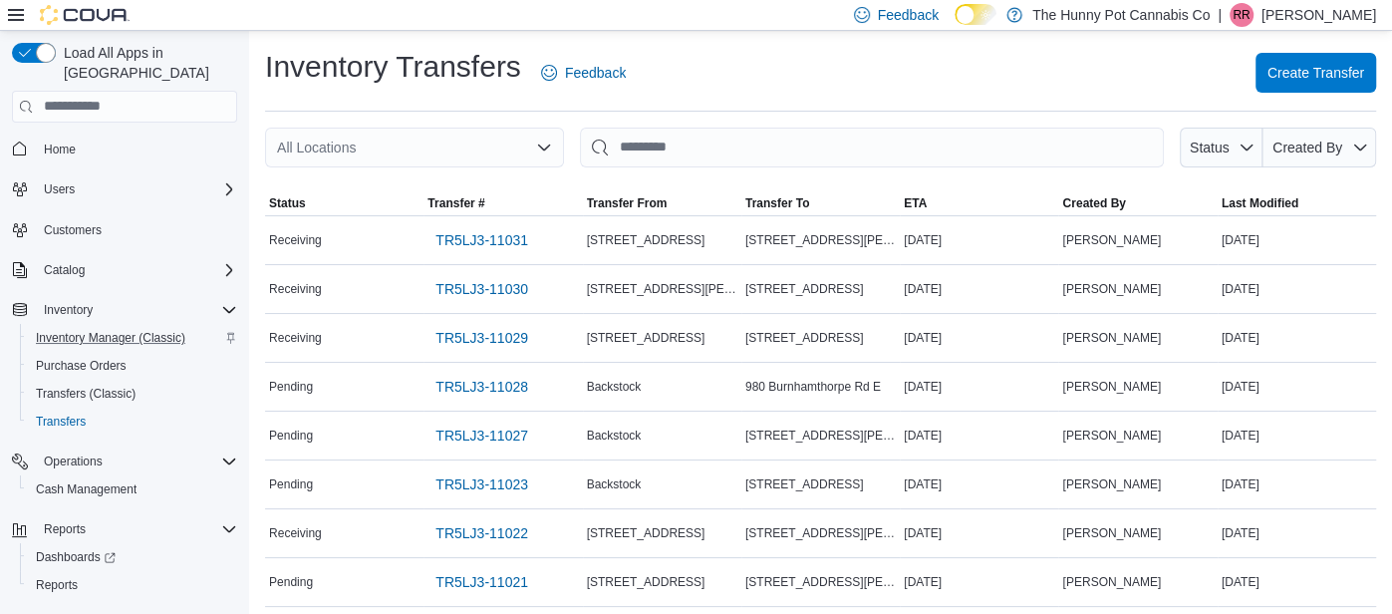
click at [377, 139] on div "All Locations" at bounding box center [414, 148] width 299 height 40
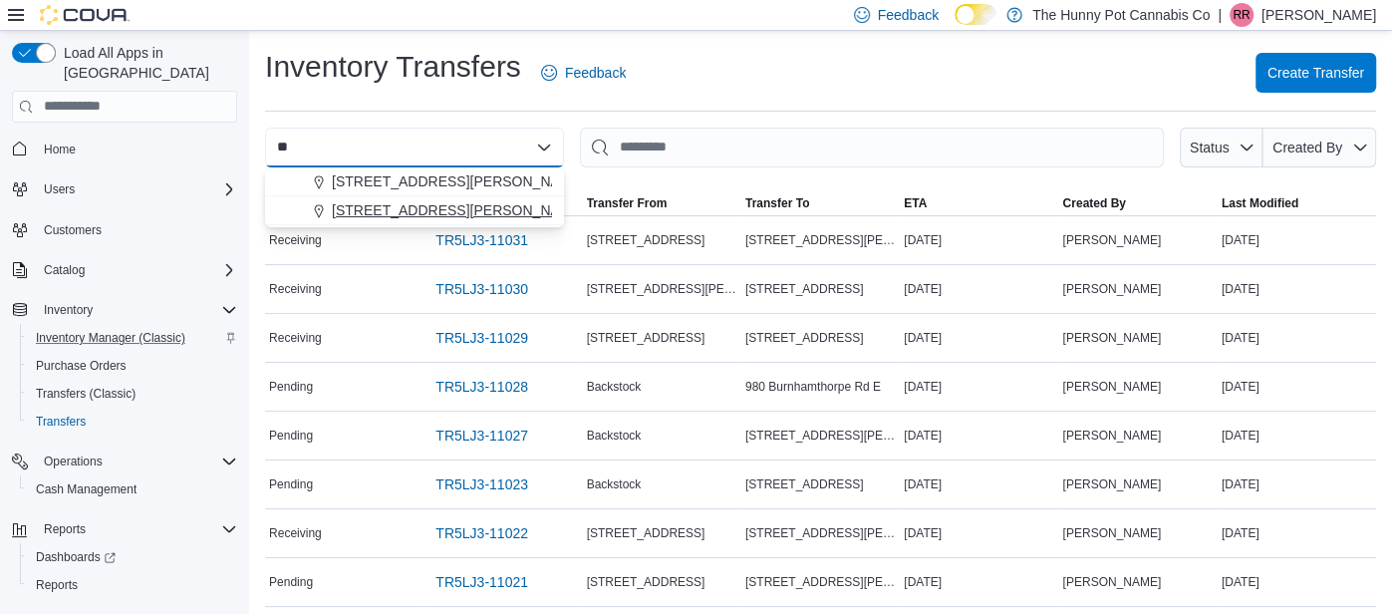
type input "**"
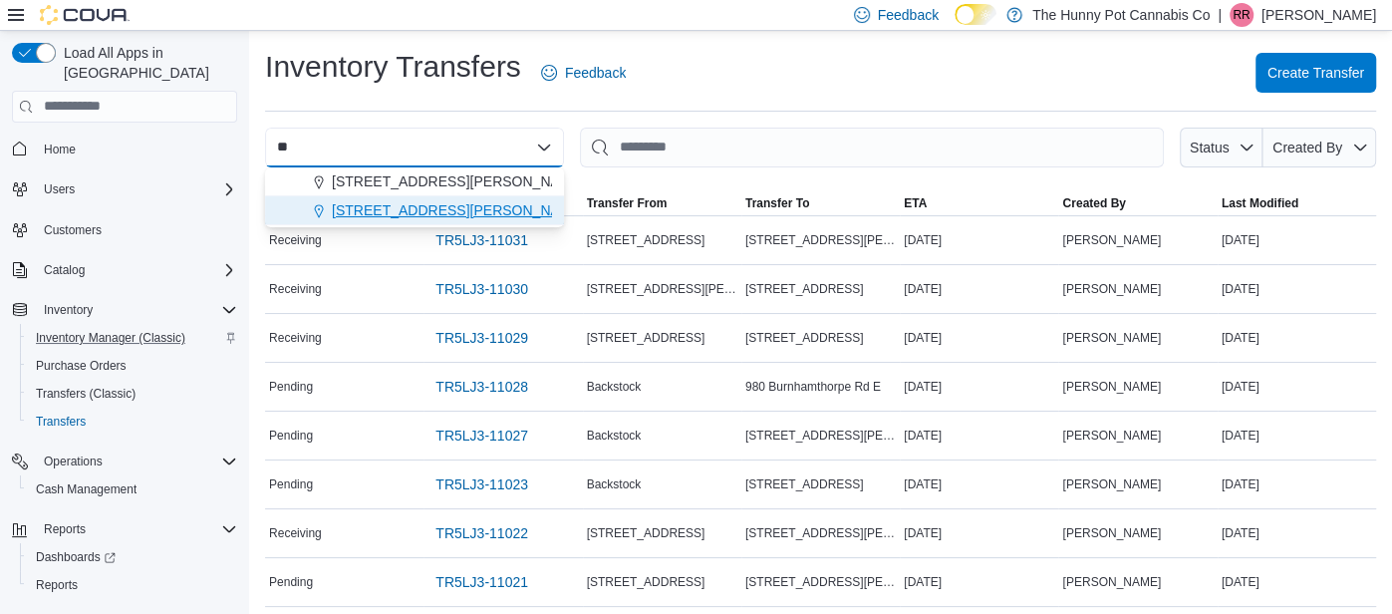
click at [402, 212] on span "1288 Ritson Rd N" at bounding box center [458, 210] width 253 height 20
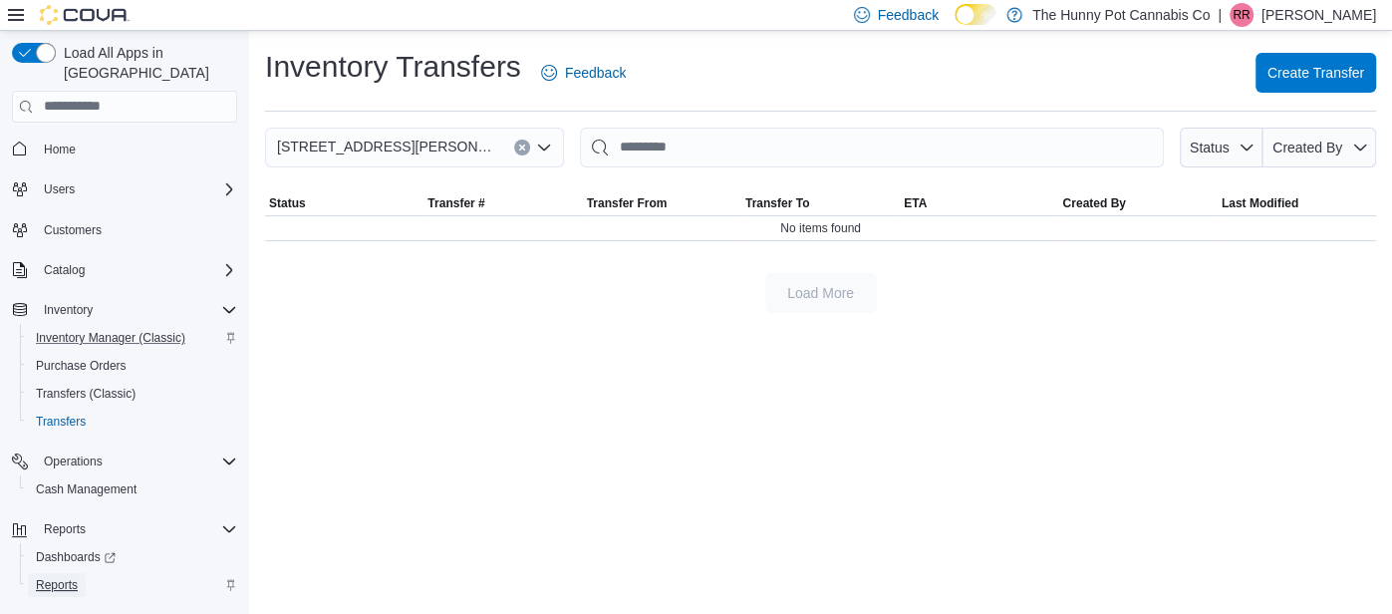
click at [71, 577] on span "Reports" at bounding box center [57, 585] width 42 height 16
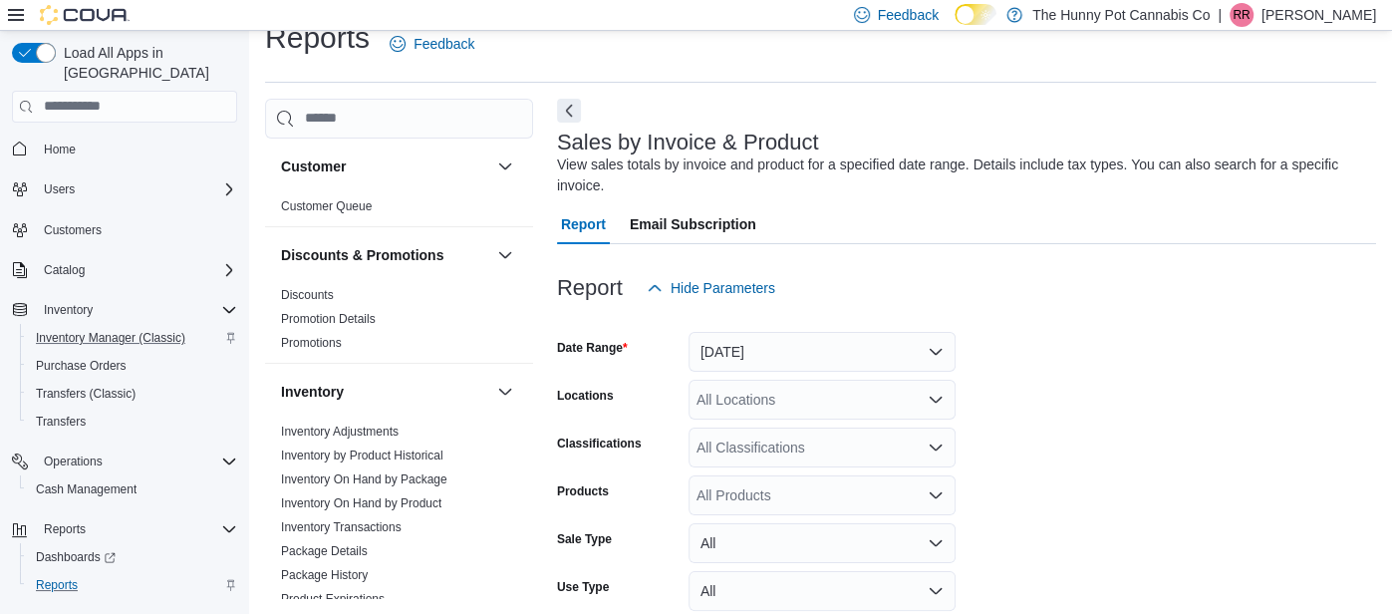
scroll to position [66, 0]
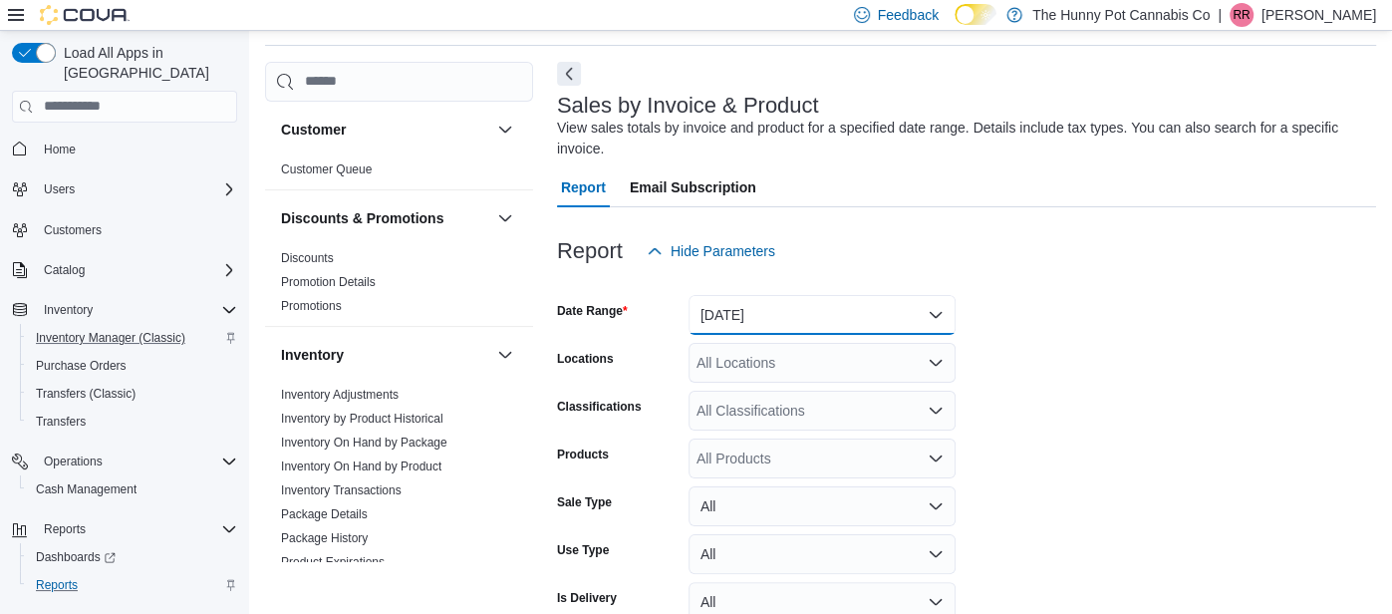
click at [774, 311] on button "Yesterday" at bounding box center [821, 315] width 267 height 40
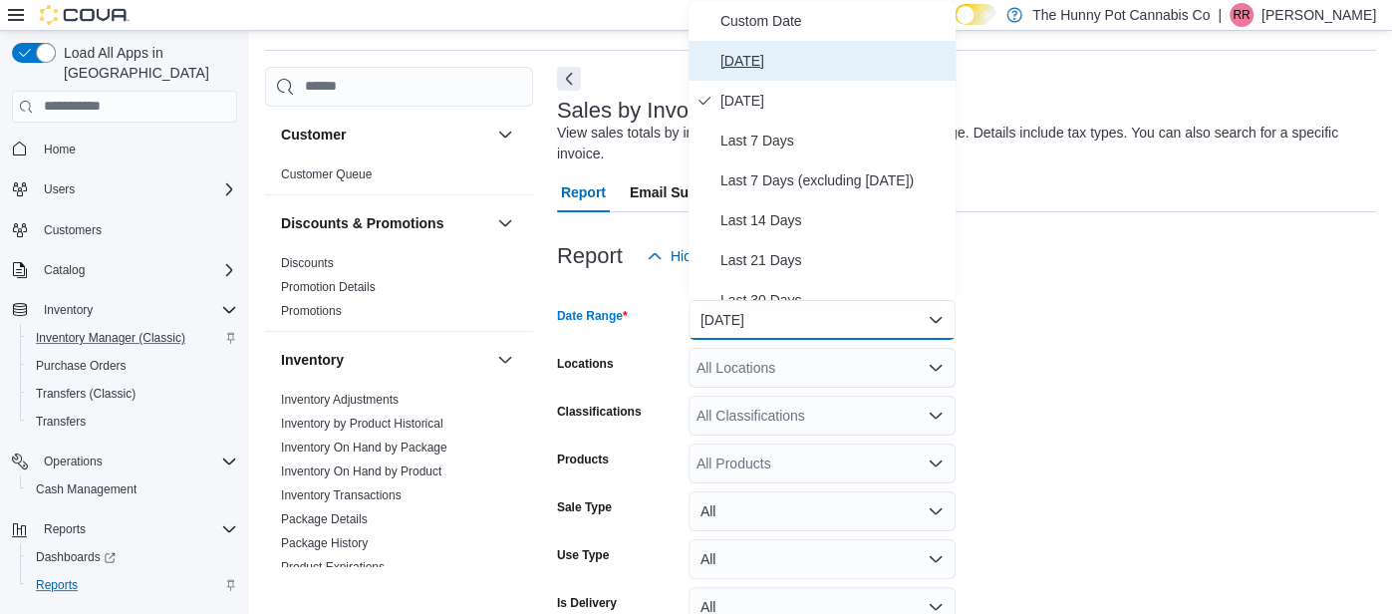
click at [741, 77] on button "Today" at bounding box center [821, 61] width 267 height 40
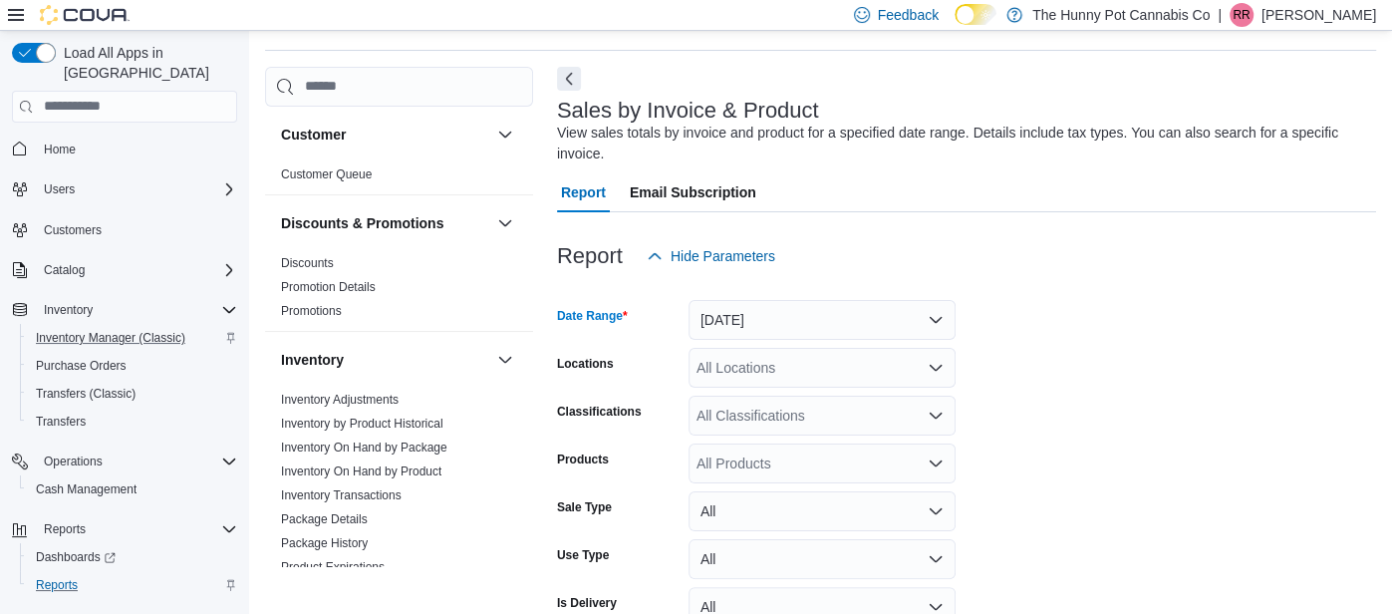
click at [735, 360] on div "All Locations" at bounding box center [821, 368] width 267 height 40
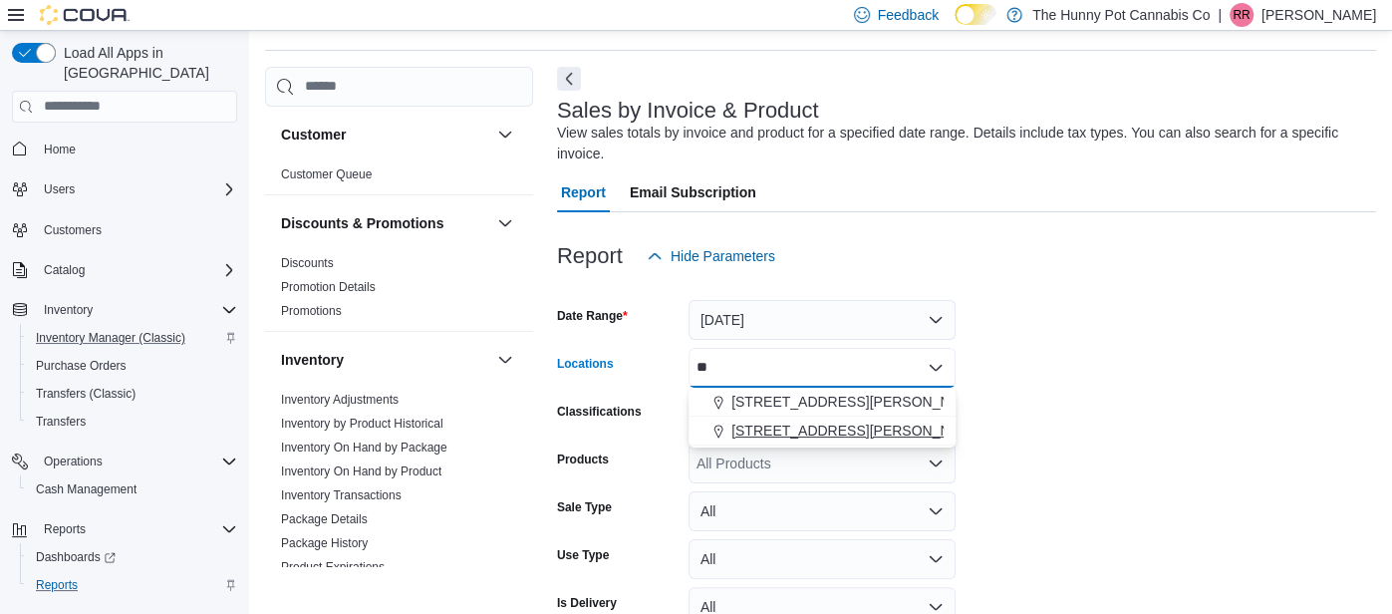
type input "**"
click at [747, 436] on span "1288 Ritson Rd N" at bounding box center [857, 430] width 253 height 20
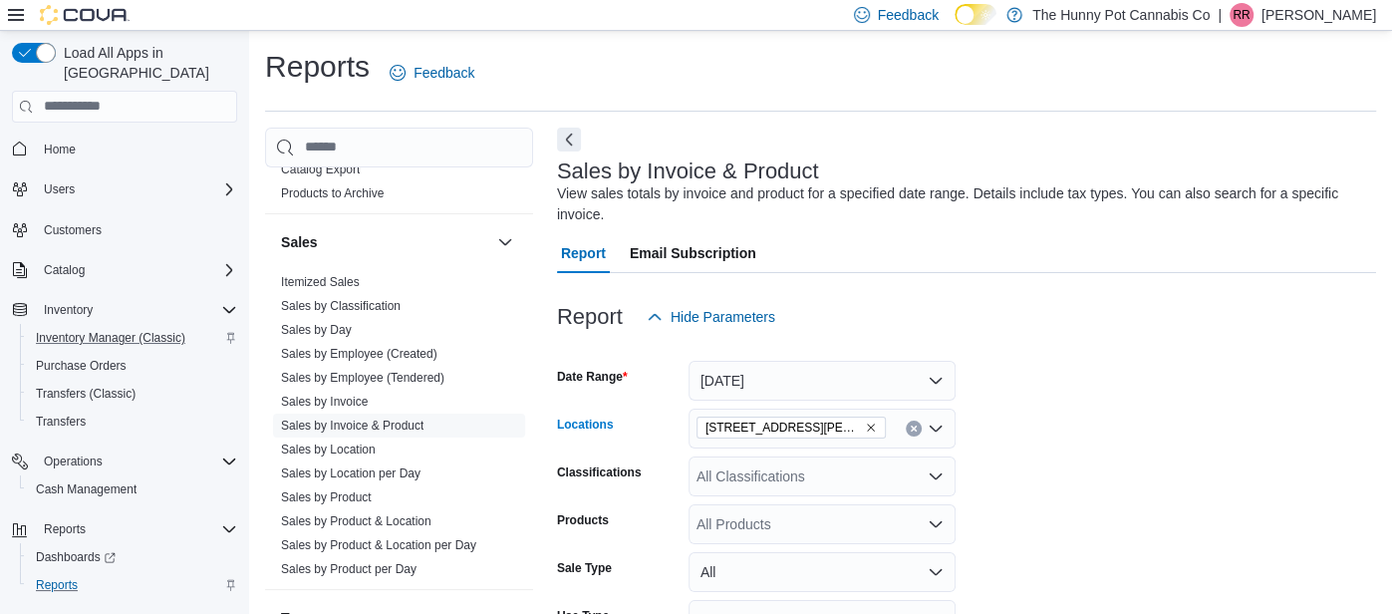
scroll to position [1000, 0]
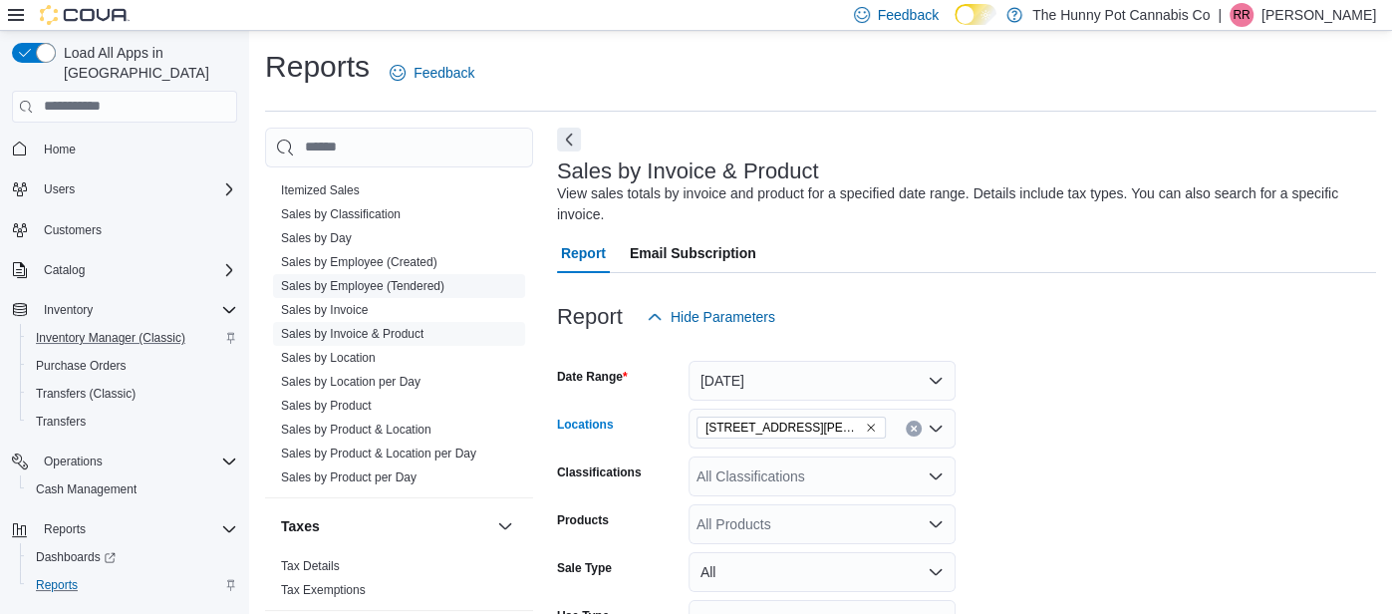
click at [341, 279] on link "Sales by Employee (Tendered)" at bounding box center [362, 286] width 163 height 14
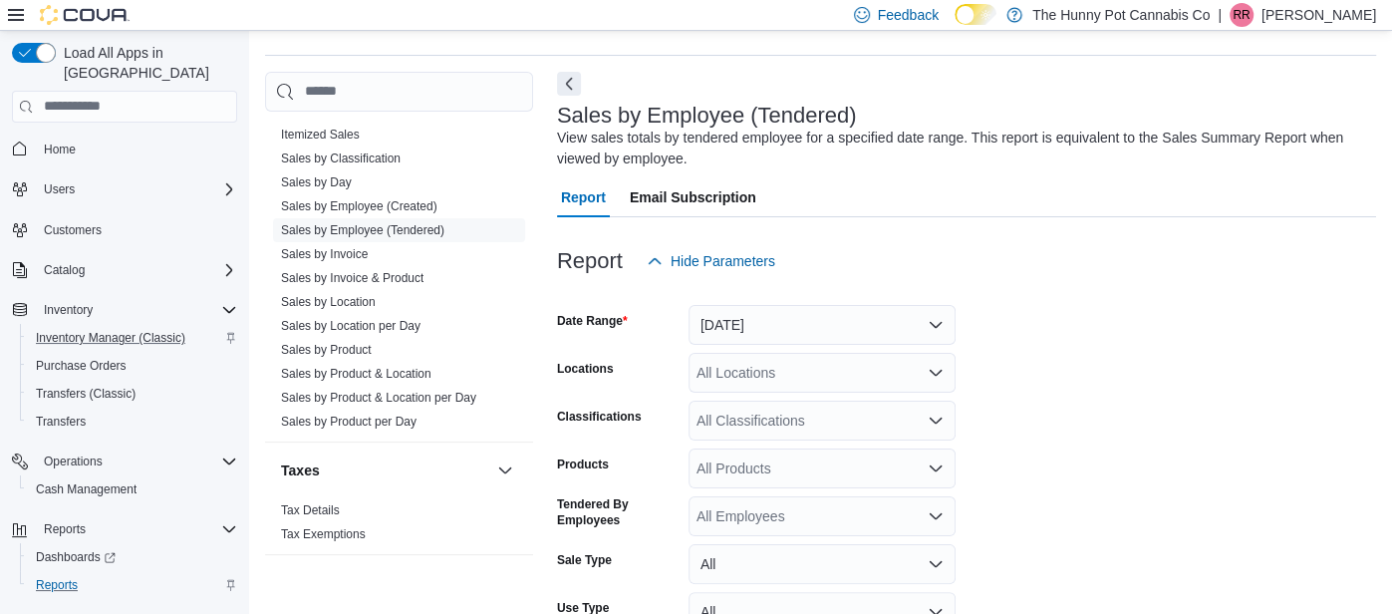
scroll to position [66, 0]
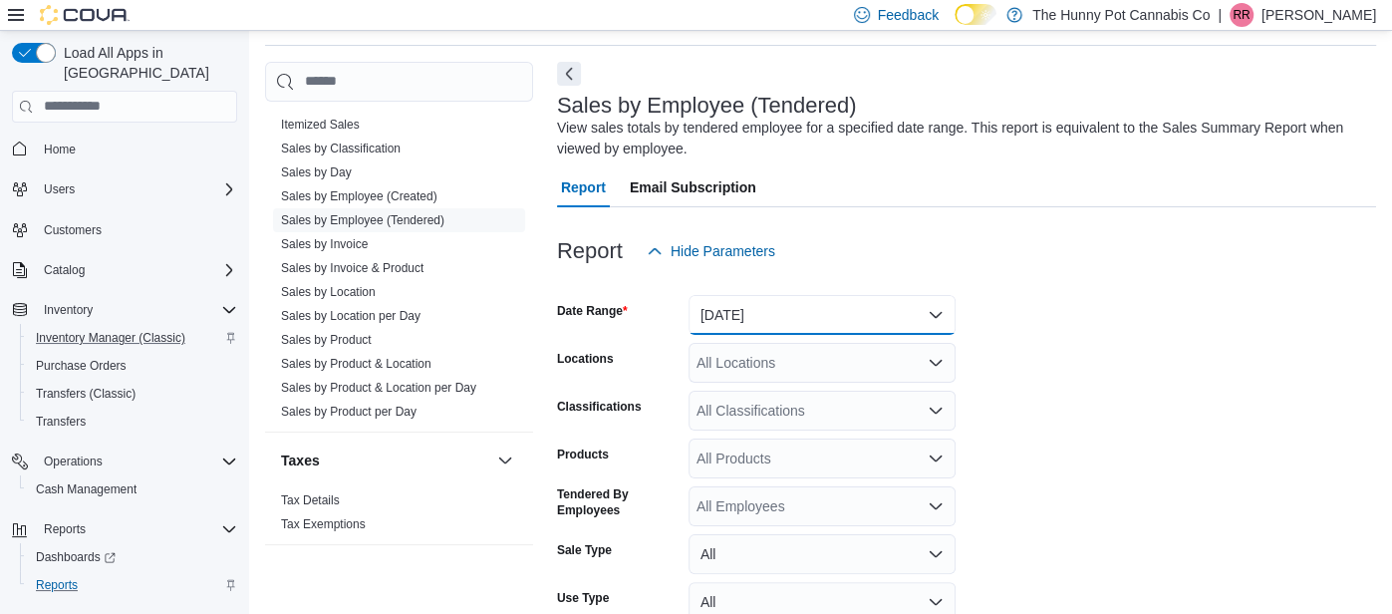
click at [728, 307] on button "Yesterday" at bounding box center [821, 315] width 267 height 40
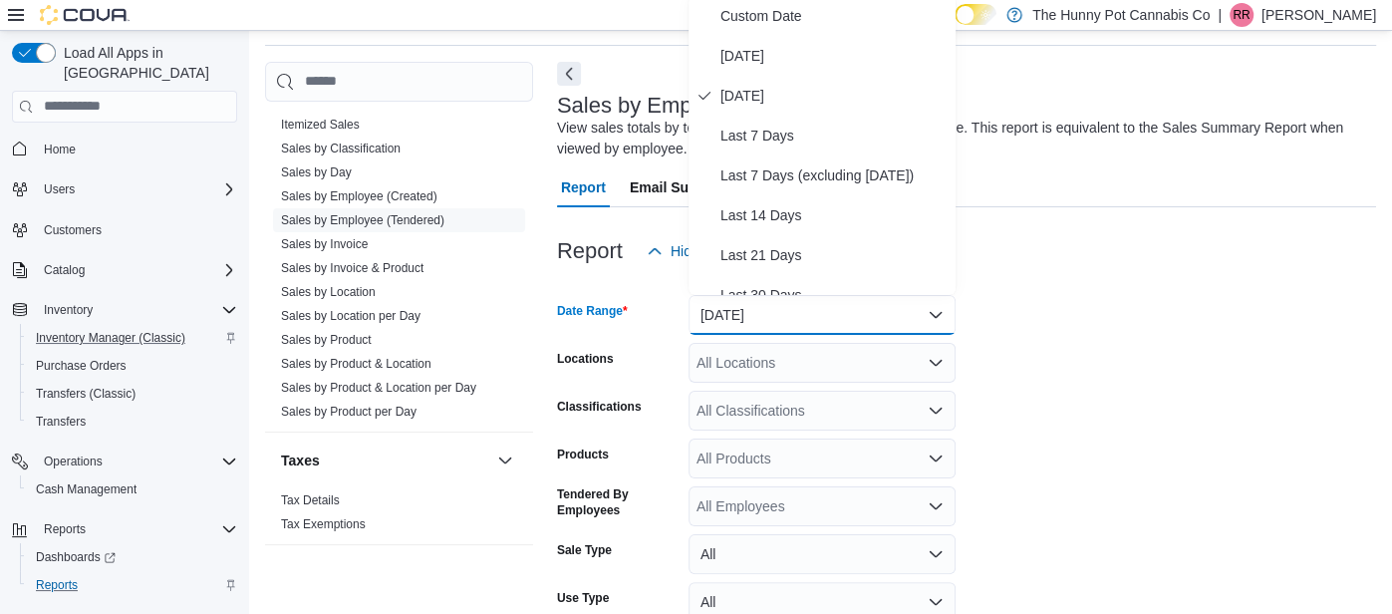
scroll to position [61, 0]
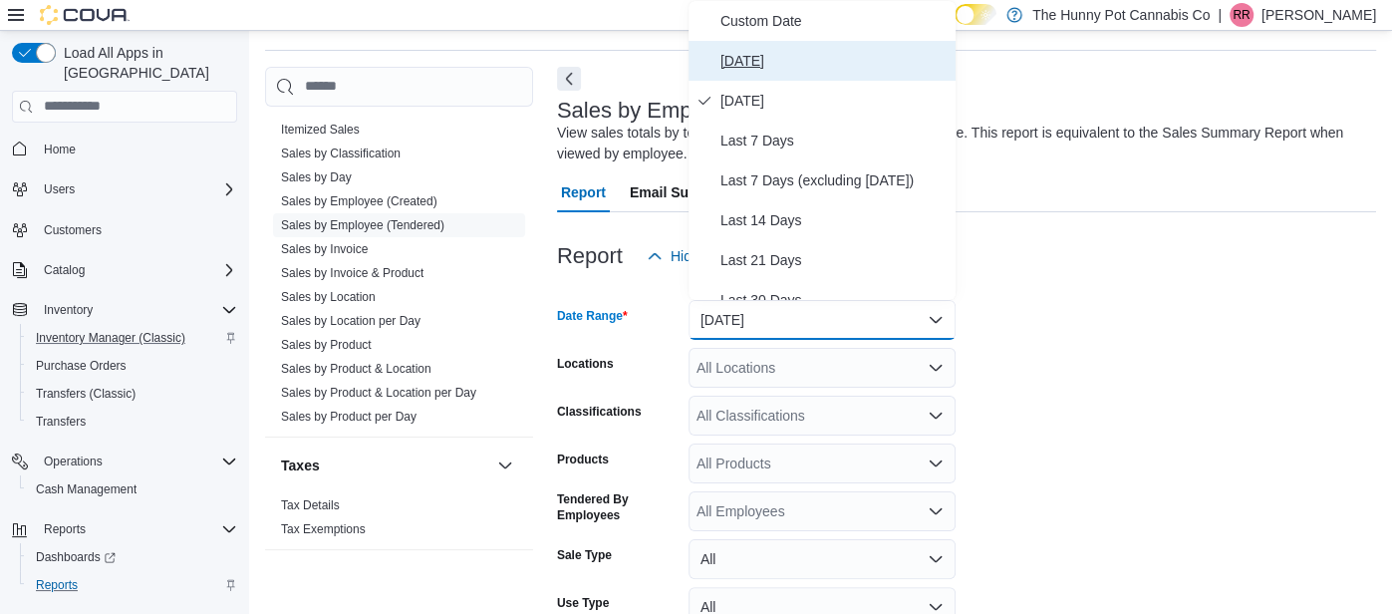
click at [726, 57] on span "Today" at bounding box center [833, 61] width 227 height 24
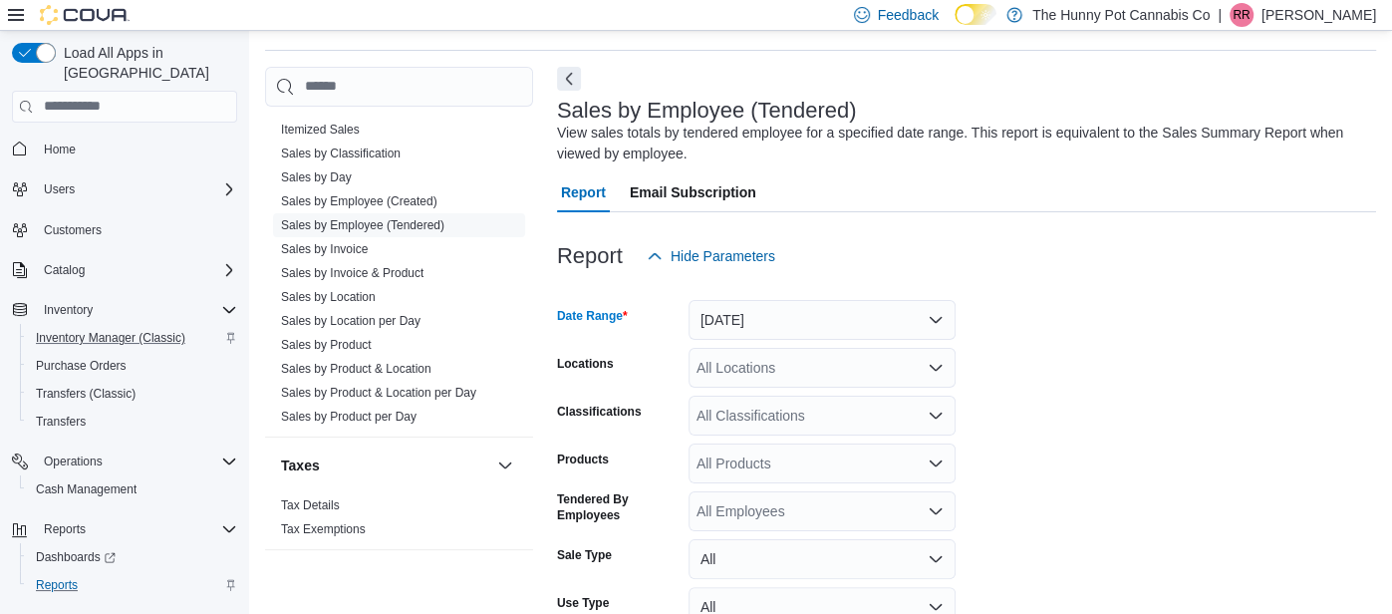
click at [708, 373] on div "All Locations" at bounding box center [821, 368] width 267 height 40
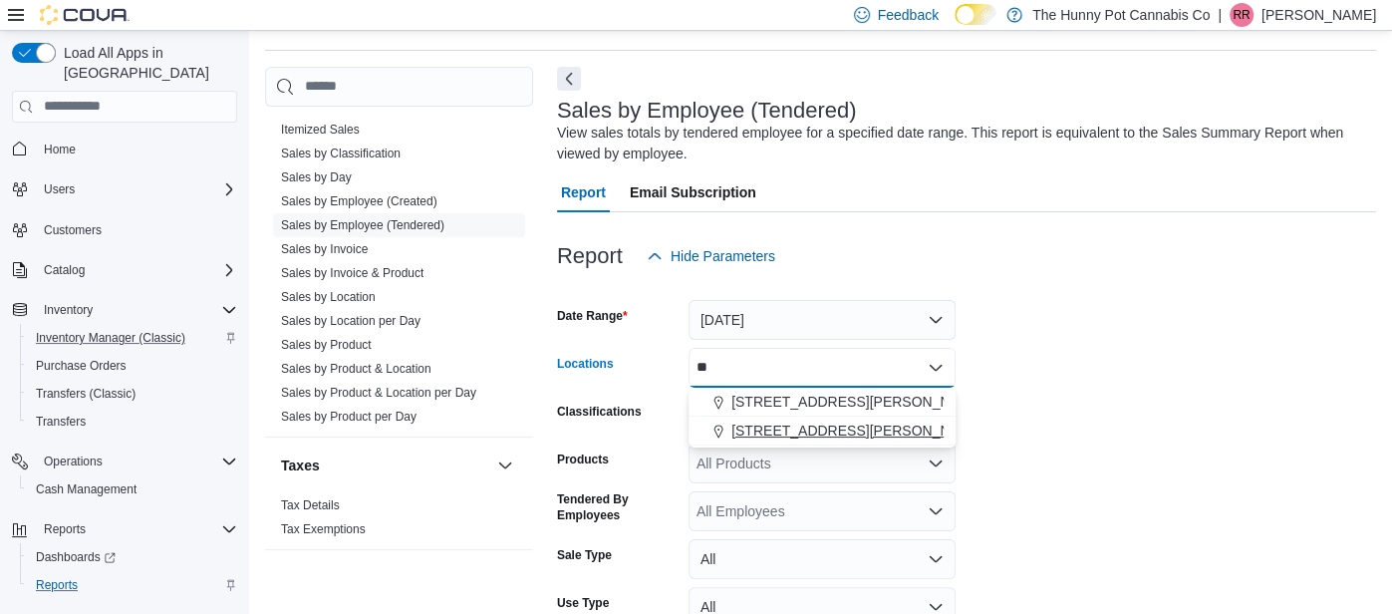
type input "**"
click at [738, 428] on span "1288 Ritson Rd N" at bounding box center [857, 430] width 253 height 20
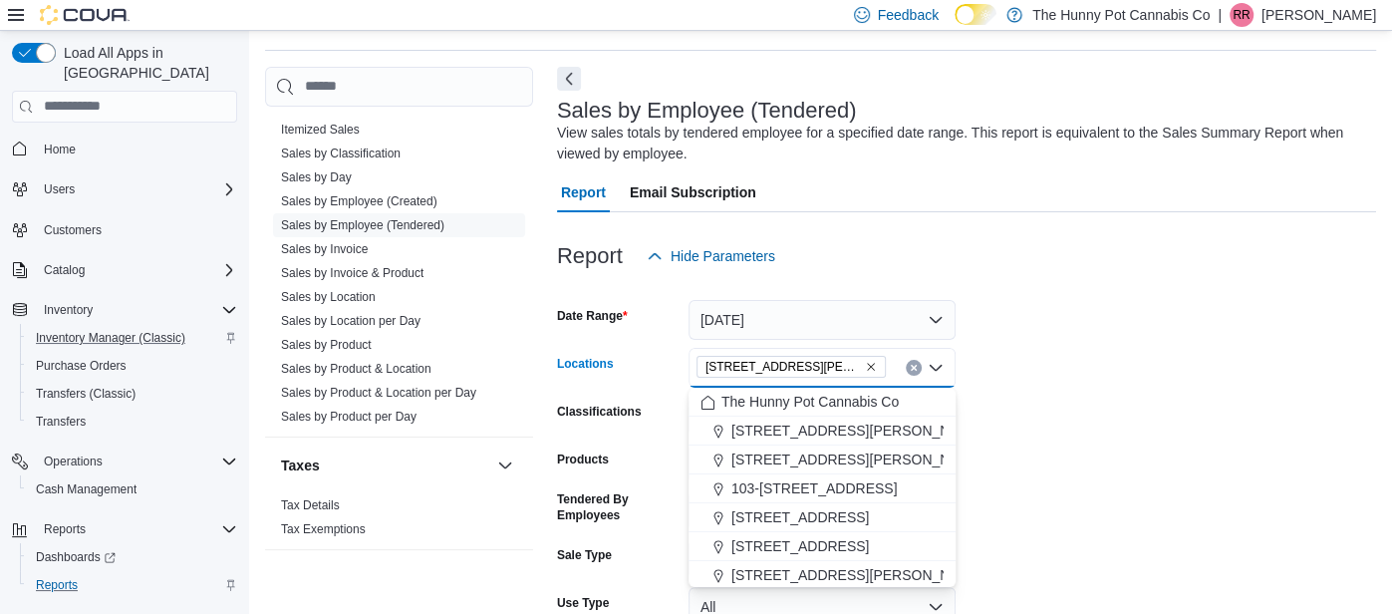
click at [1017, 311] on form "Date Range Today Locations 1288 Ritson Rd N Combo box. Selected. 1288 Ritson Rd…" at bounding box center [966, 503] width 819 height 454
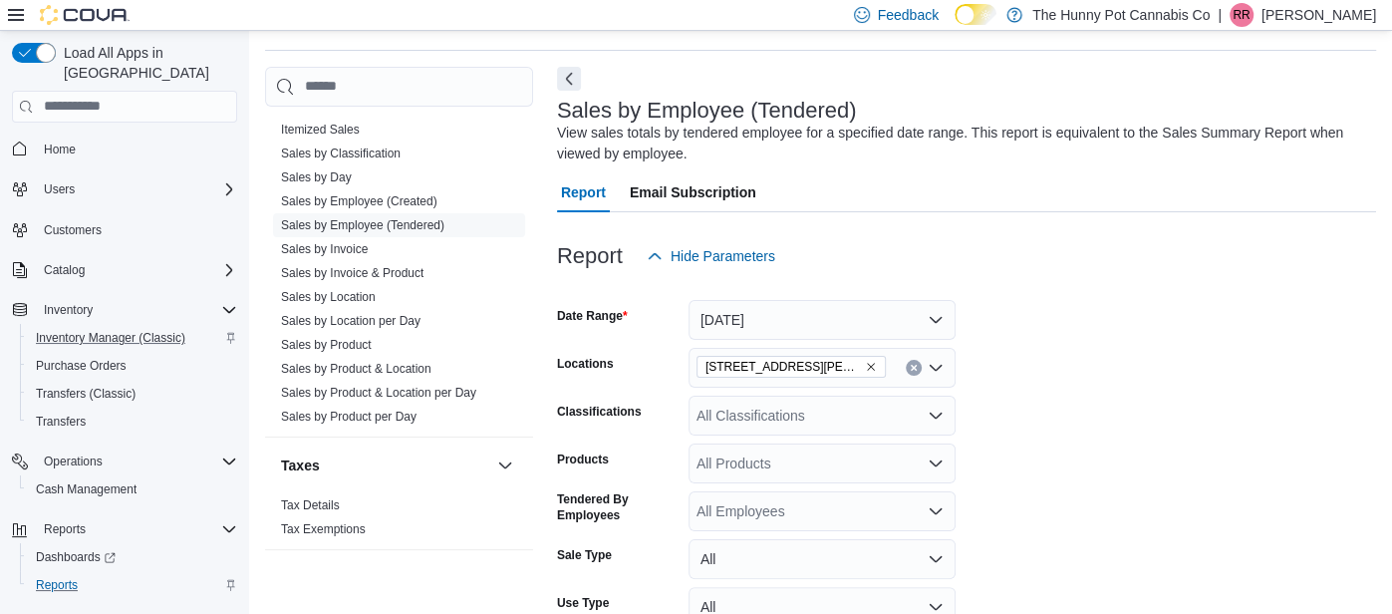
scroll to position [216, 0]
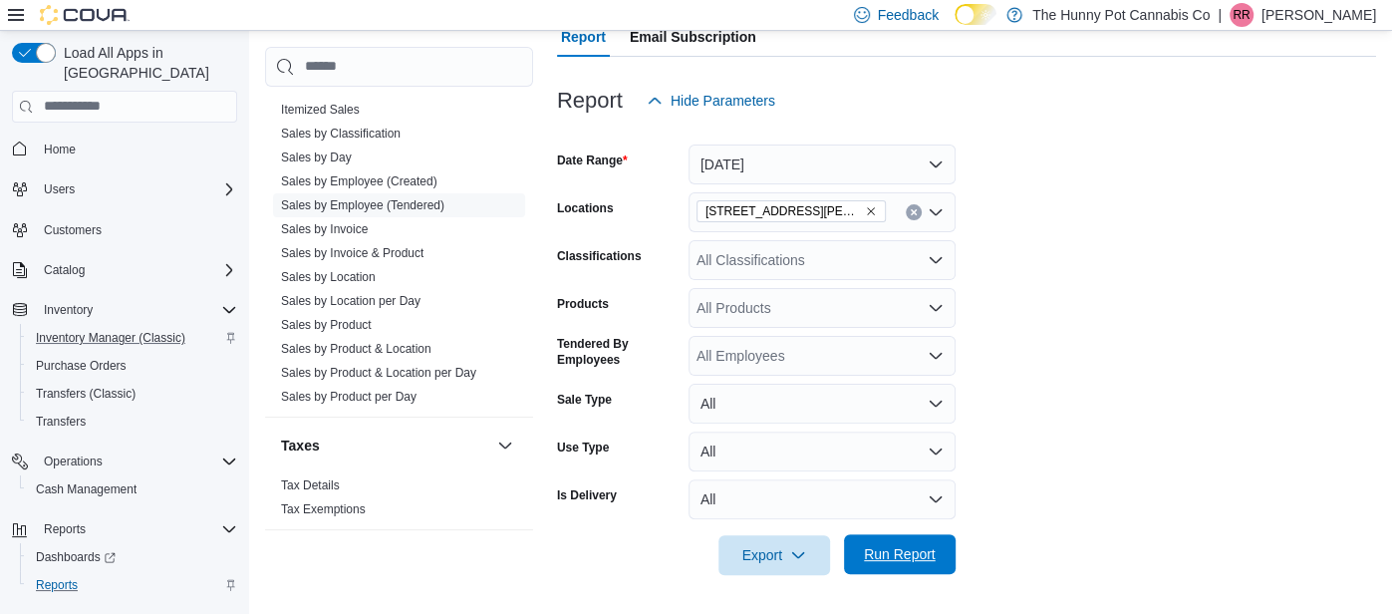
click at [921, 556] on span "Run Report" at bounding box center [900, 554] width 72 height 20
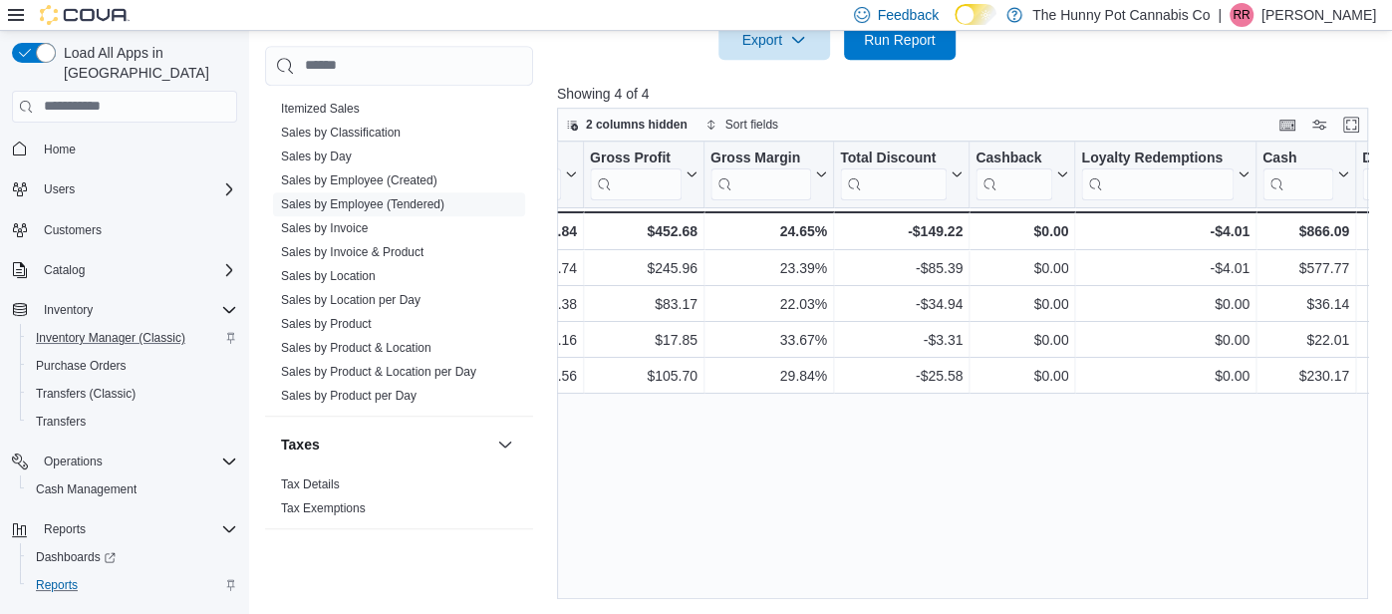
scroll to position [15, 0]
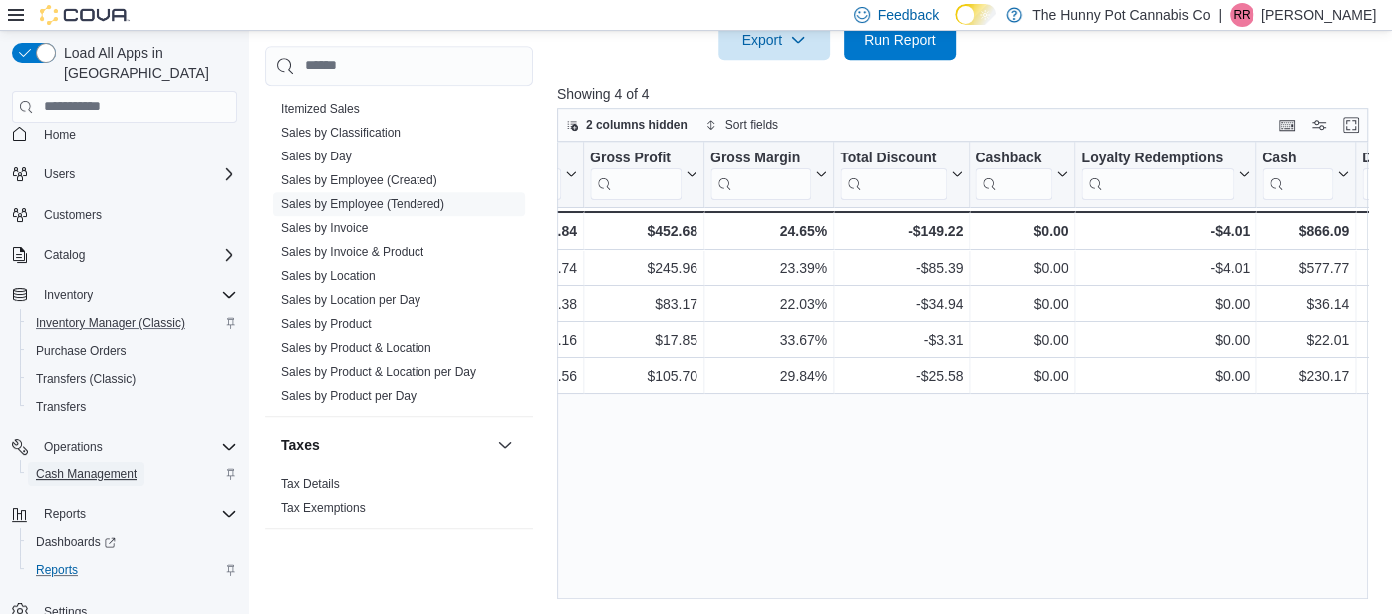
click at [57, 466] on span "Cash Management" at bounding box center [86, 474] width 101 height 16
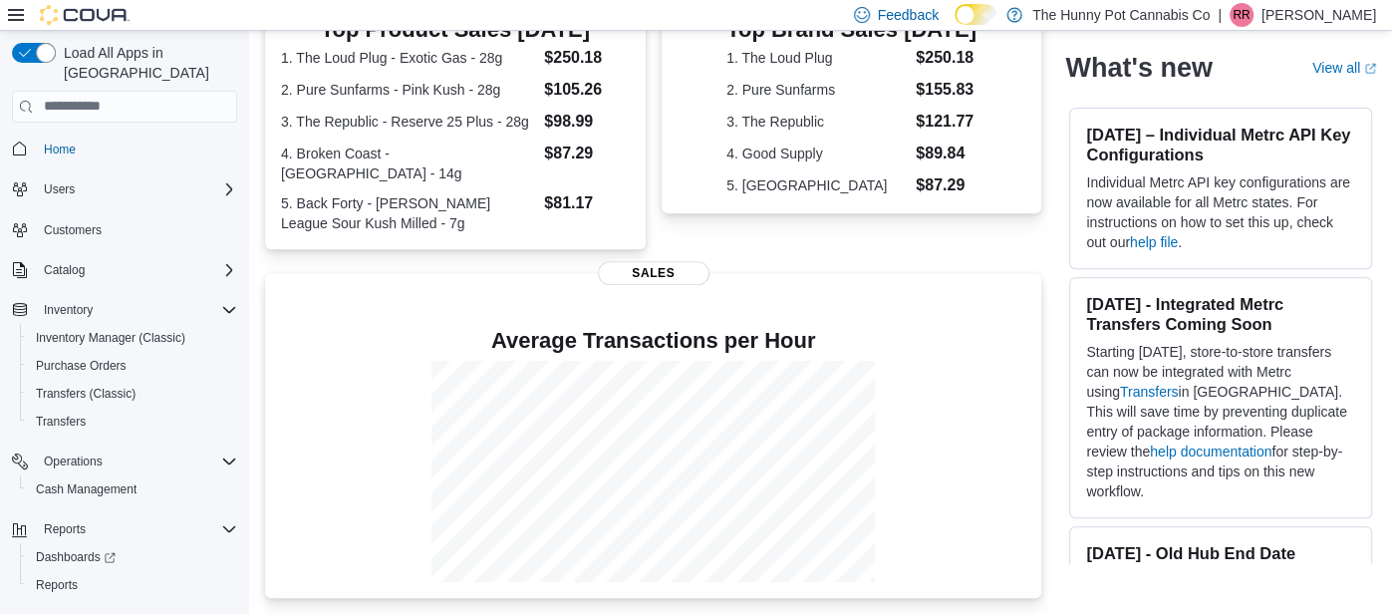
scroll to position [458, 0]
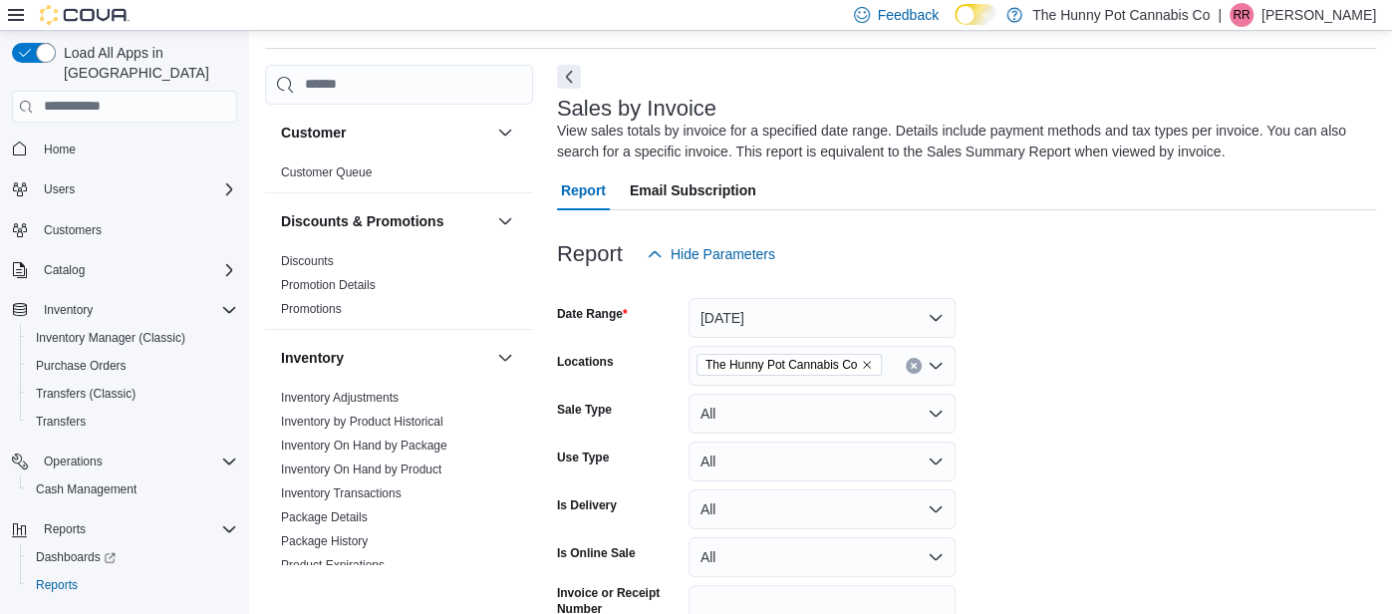
scroll to position [66, 0]
